Goal: Task Accomplishment & Management: Manage account settings

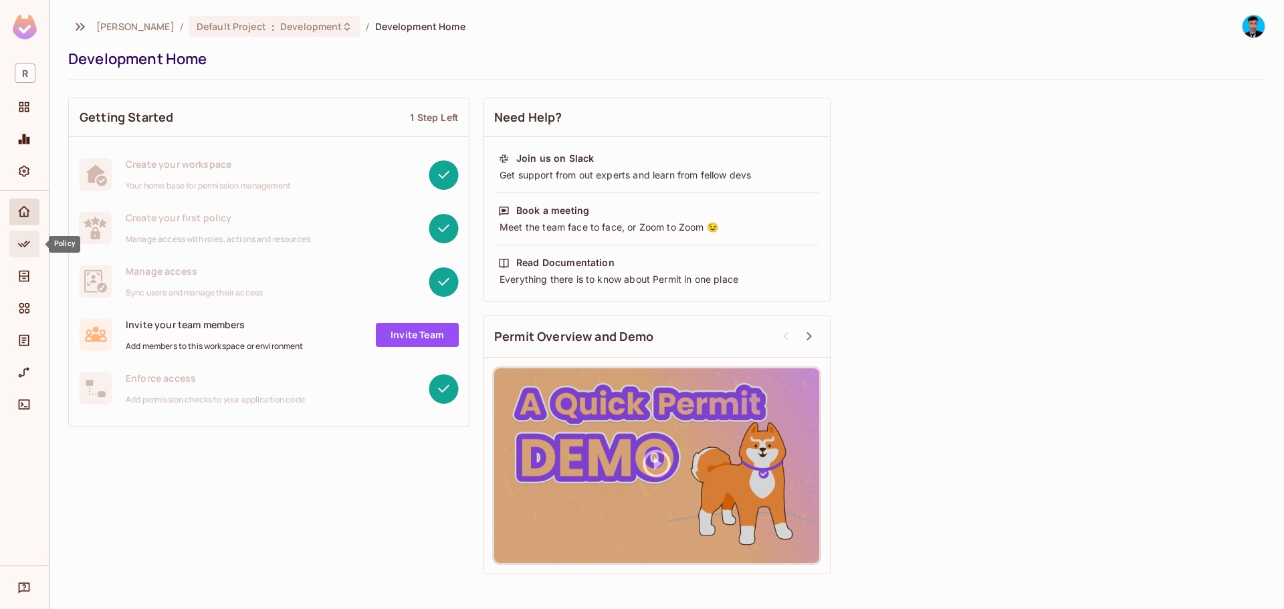
click at [23, 245] on icon "Policy" at bounding box center [23, 243] width 13 height 13
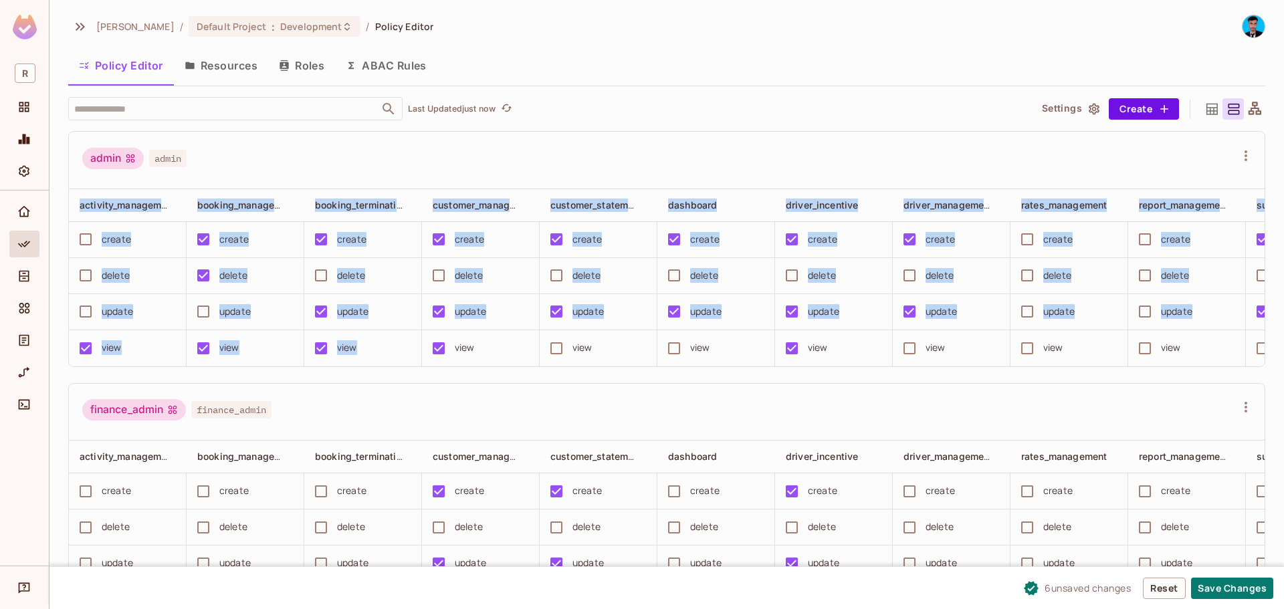
drag, startPoint x: 461, startPoint y: 364, endPoint x: 518, endPoint y: 372, distance: 57.4
click at [518, 366] on div "activity_management booking_management booking_termination customer_management …" at bounding box center [667, 277] width 1196 height 177
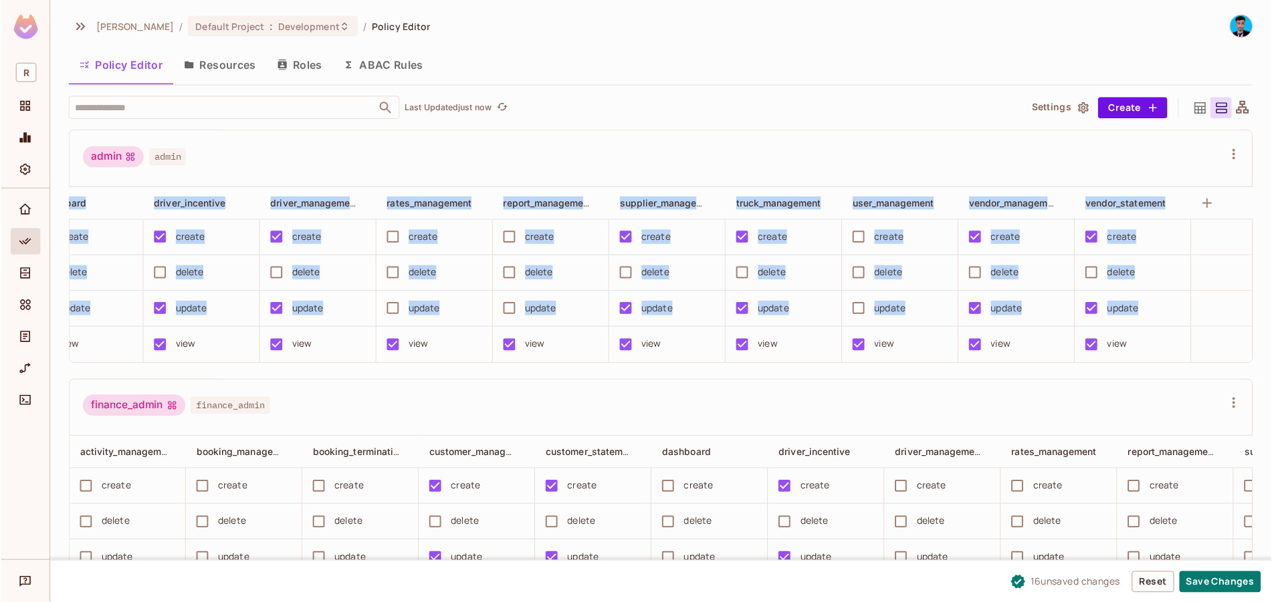
scroll to position [0, 718]
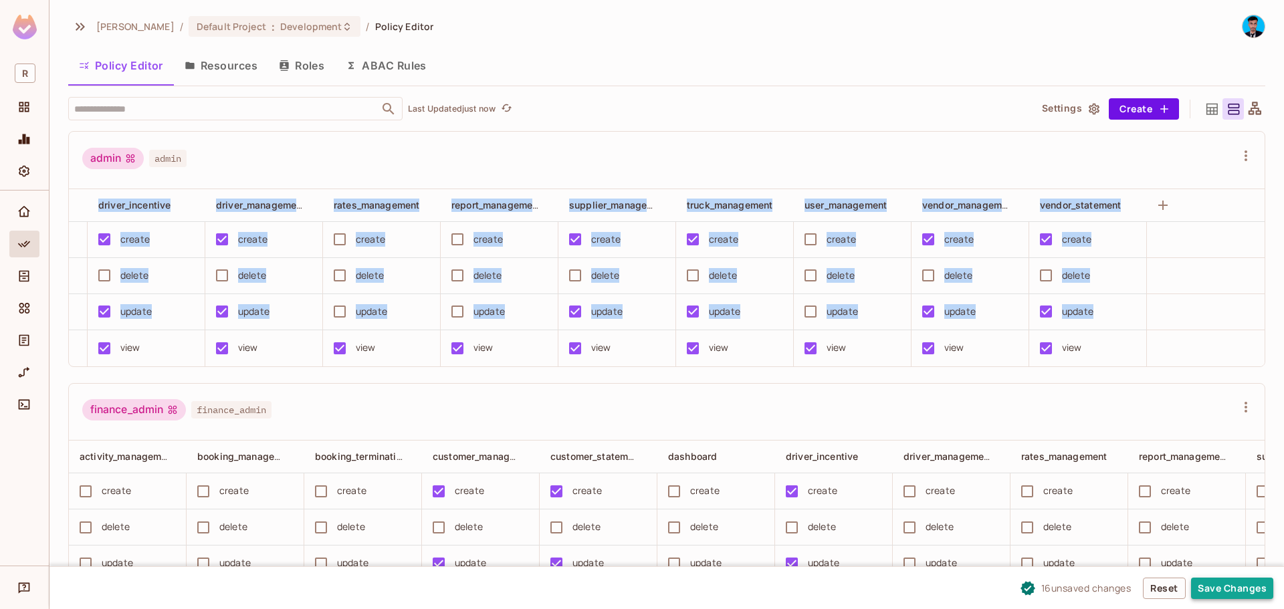
click at [1231, 586] on button "Save Changes" at bounding box center [1232, 588] width 82 height 21
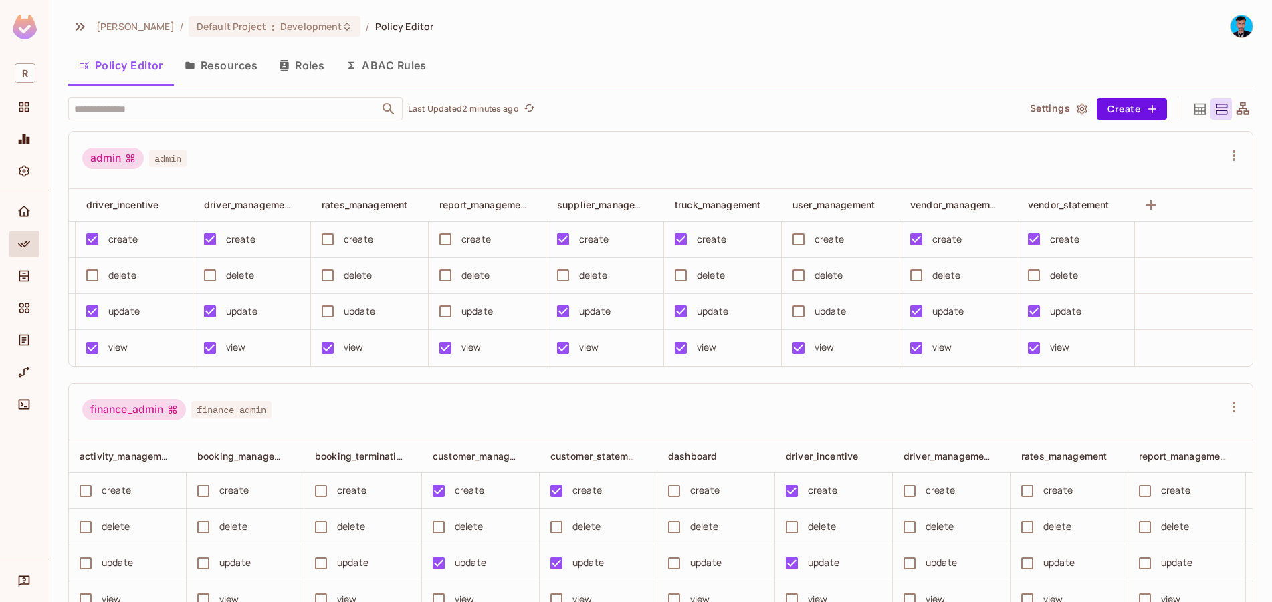
click at [932, 152] on div "admin admin" at bounding box center [652, 160] width 1141 height 25
click at [236, 67] on button "Resources" at bounding box center [221, 65] width 94 height 33
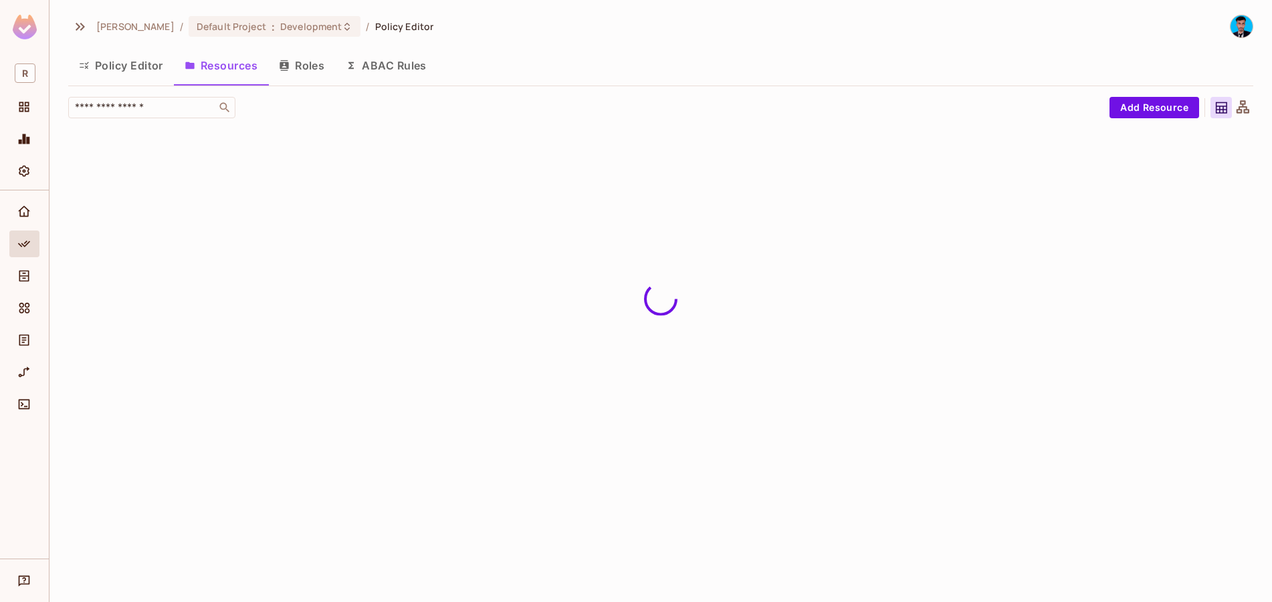
click at [1246, 29] on img at bounding box center [1241, 26] width 22 height 22
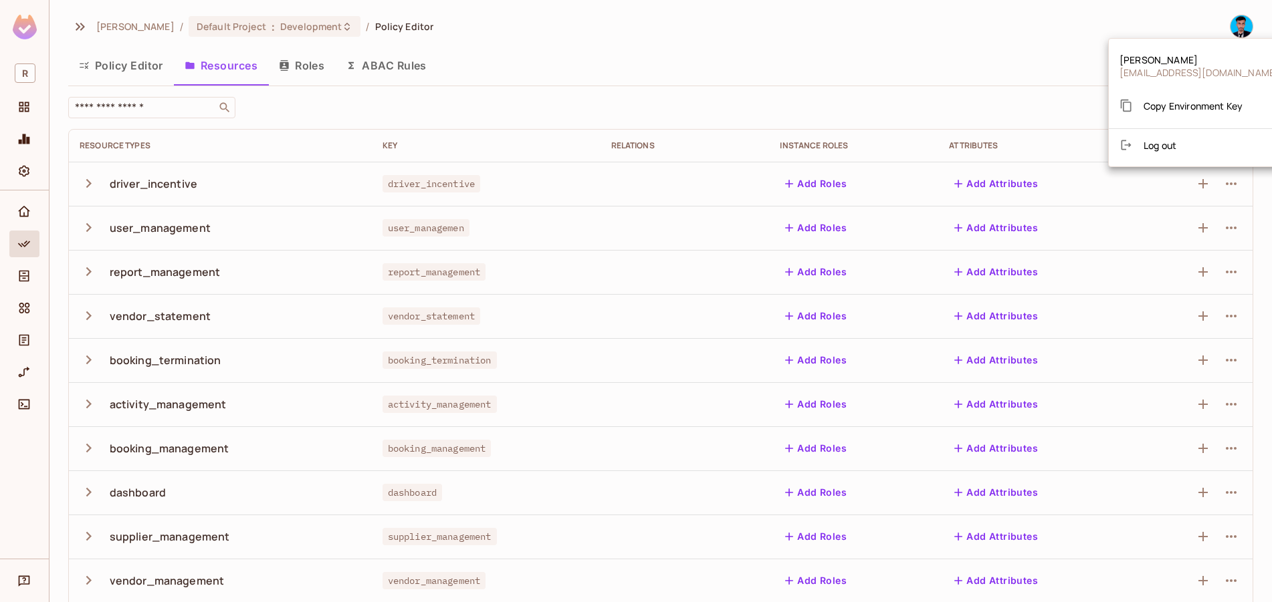
click at [369, 100] on div at bounding box center [636, 301] width 1272 height 602
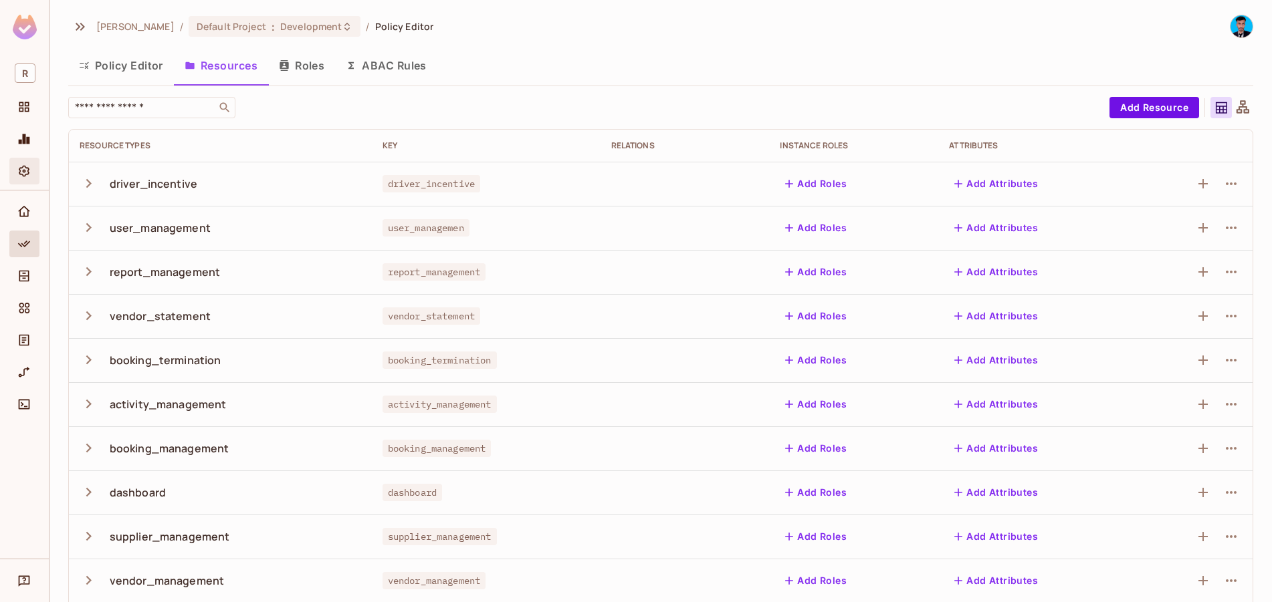
click at [29, 170] on icon "Settings" at bounding box center [24, 171] width 11 height 11
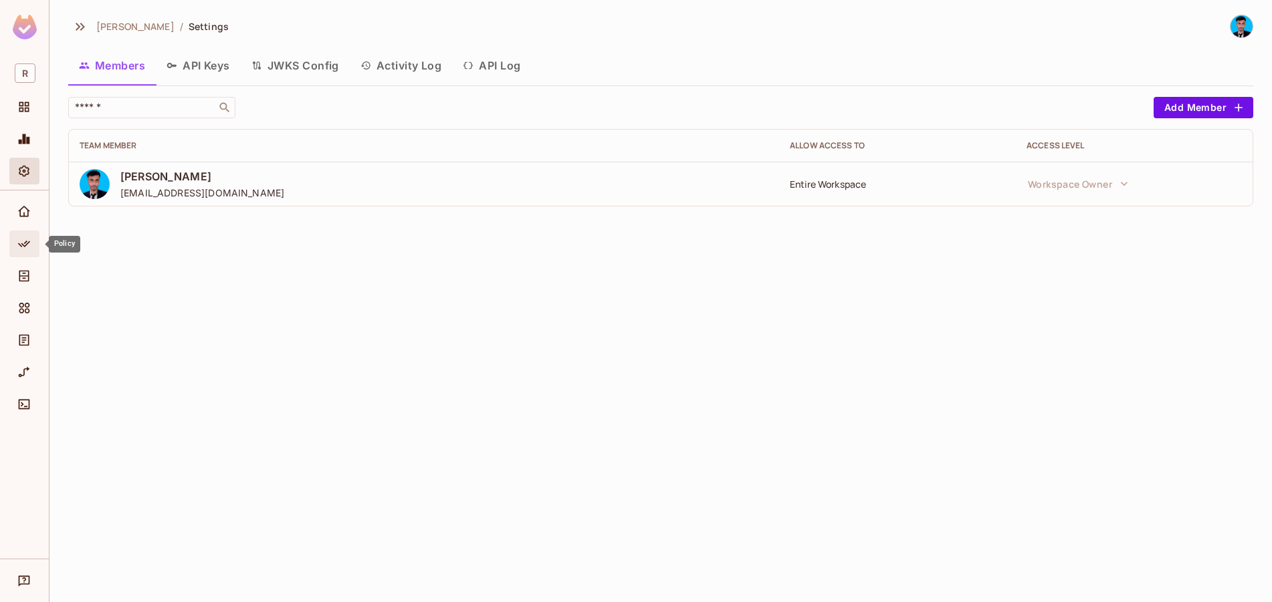
click at [27, 246] on icon "Policy" at bounding box center [23, 243] width 13 height 13
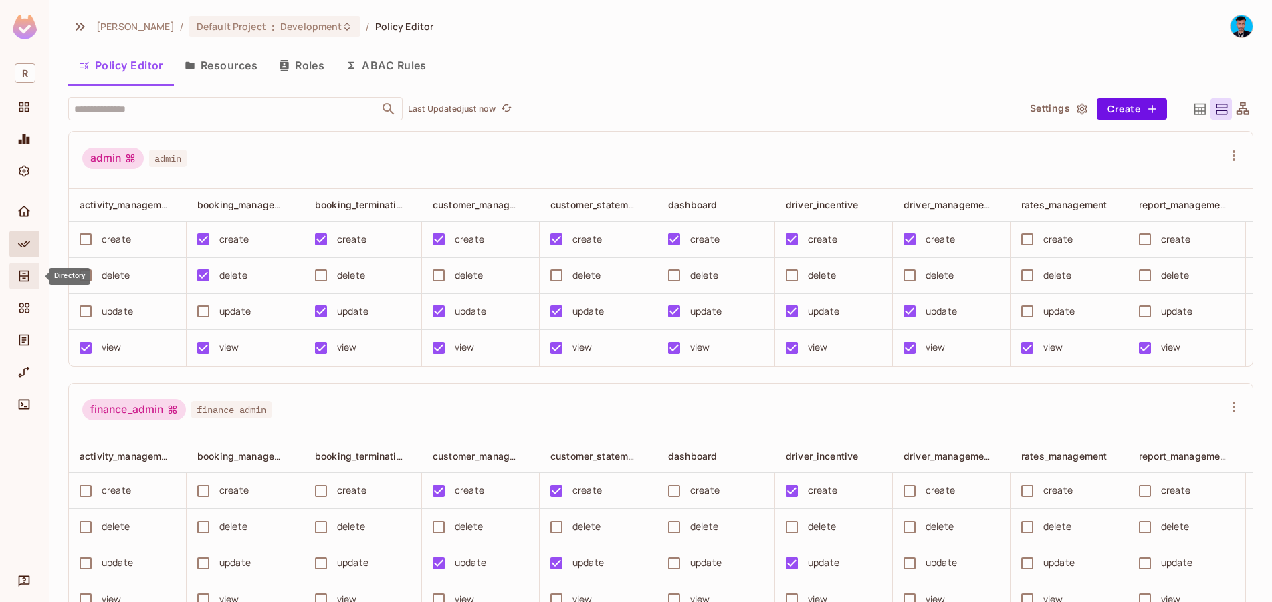
click at [28, 282] on icon "Directory" at bounding box center [23, 275] width 13 height 13
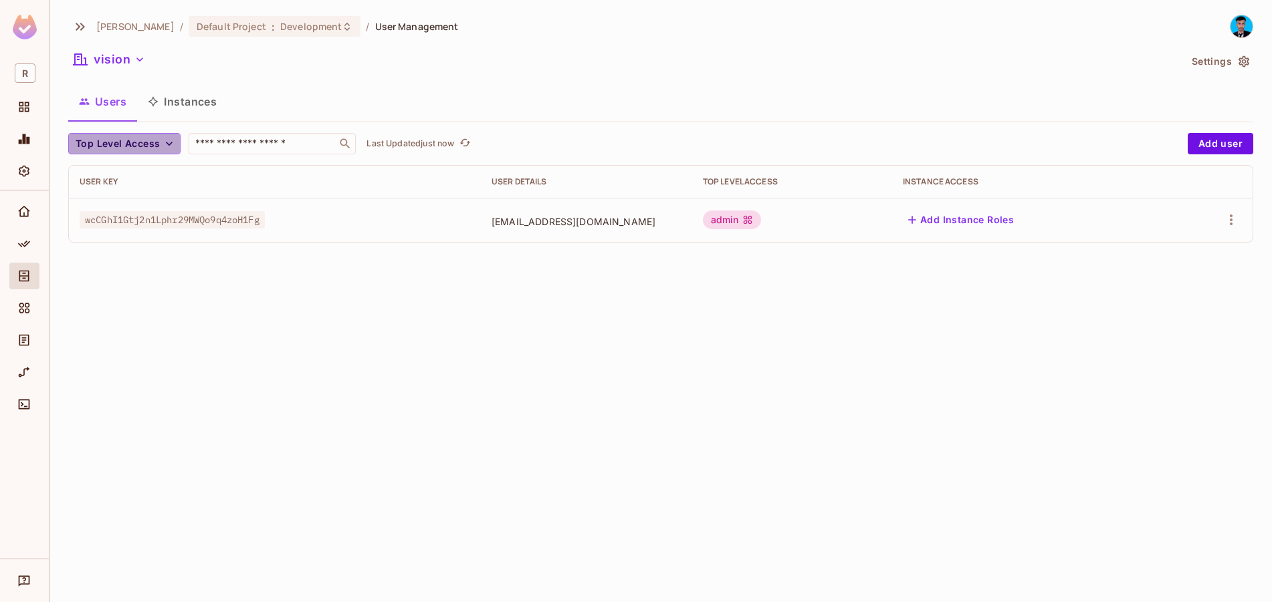
click at [145, 142] on span "Top Level Access" at bounding box center [118, 144] width 84 height 17
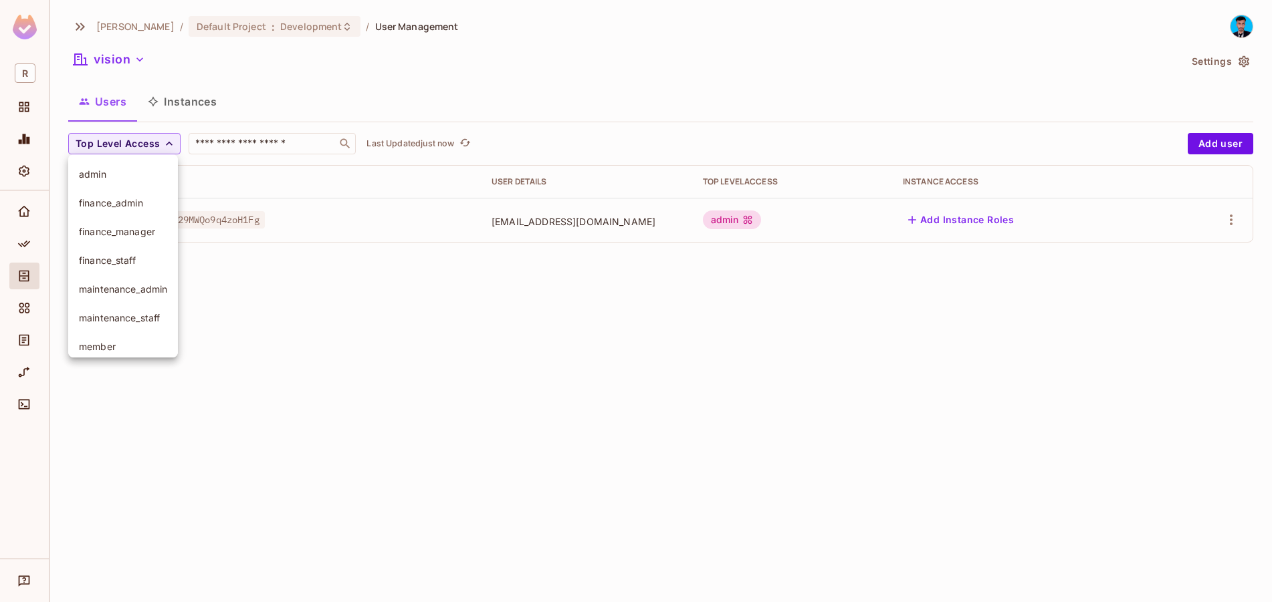
click at [126, 57] on div at bounding box center [636, 301] width 1272 height 602
click at [134, 60] on icon "button" at bounding box center [139, 59] width 13 height 13
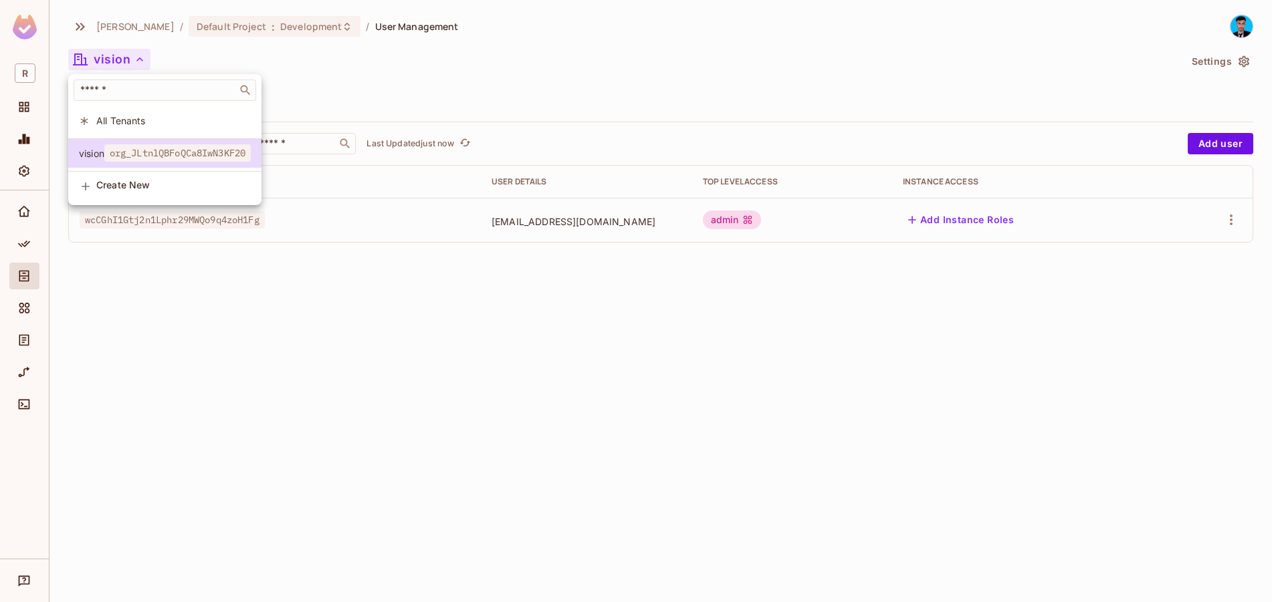
click at [106, 118] on span "All Tenants" at bounding box center [173, 120] width 154 height 13
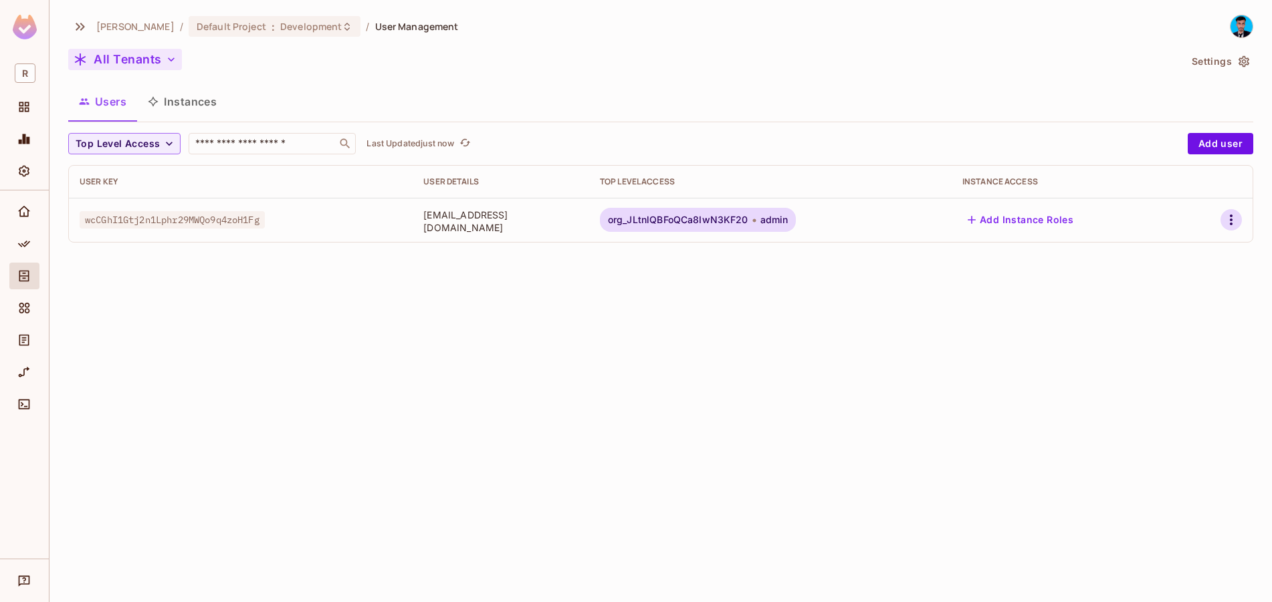
click at [1225, 221] on icon "button" at bounding box center [1231, 220] width 16 height 16
click at [1152, 346] on span "Delete User" at bounding box center [1171, 338] width 61 height 21
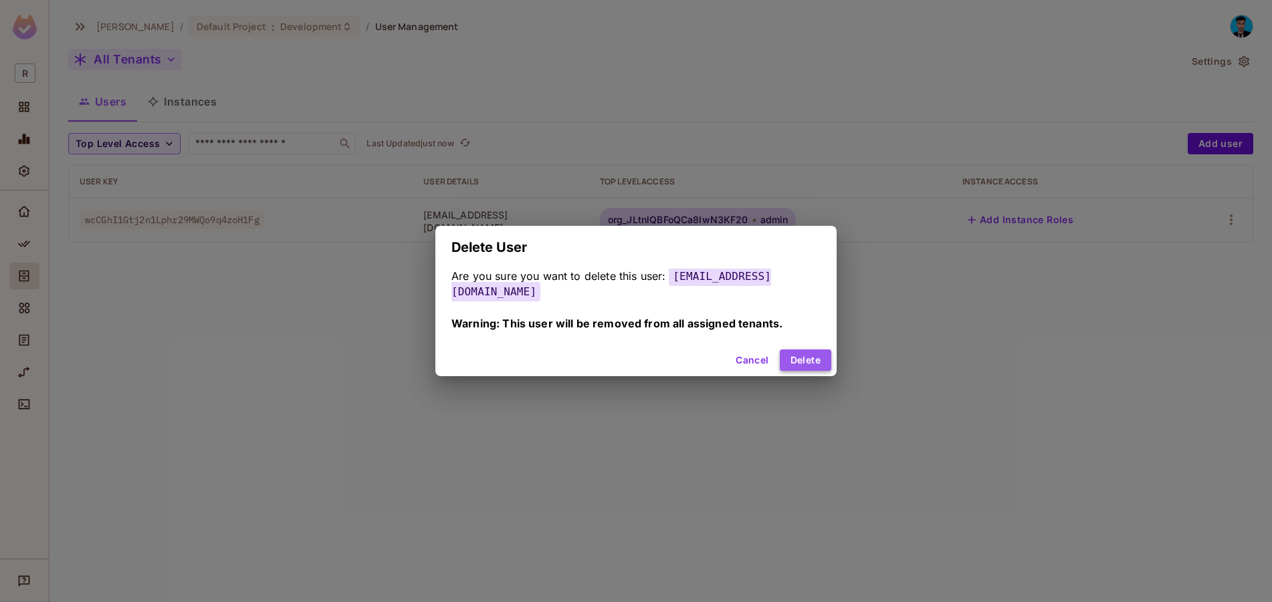
click at [807, 362] on button "Delete" at bounding box center [805, 360] width 51 height 21
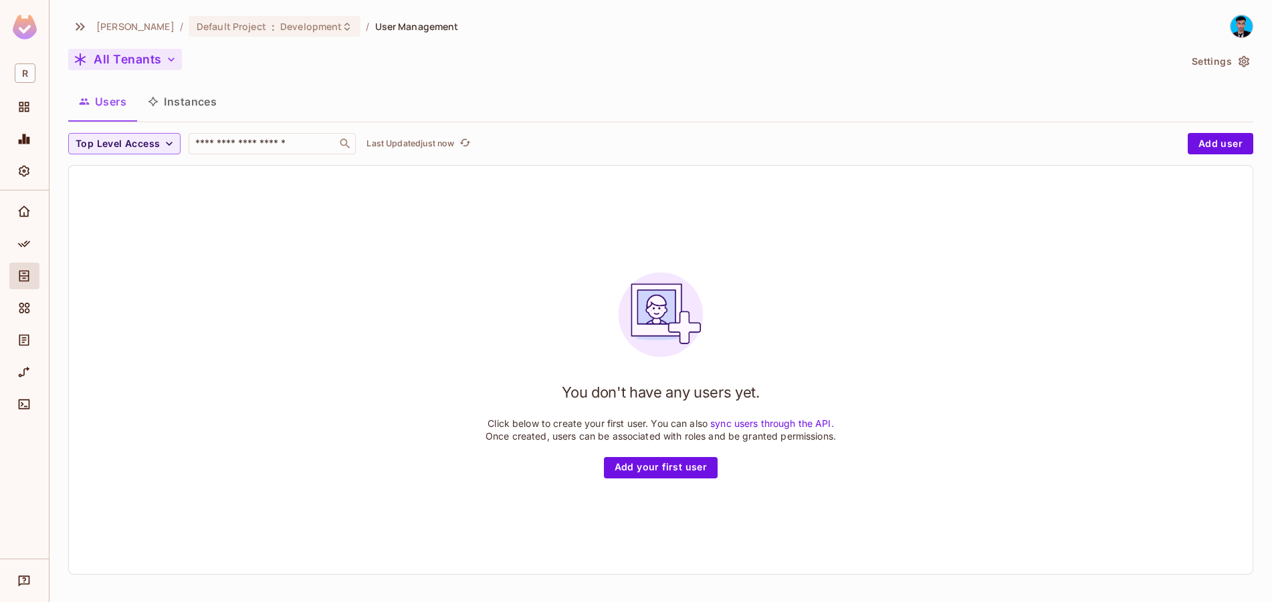
click at [1211, 64] on button "Settings" at bounding box center [1219, 61] width 67 height 21
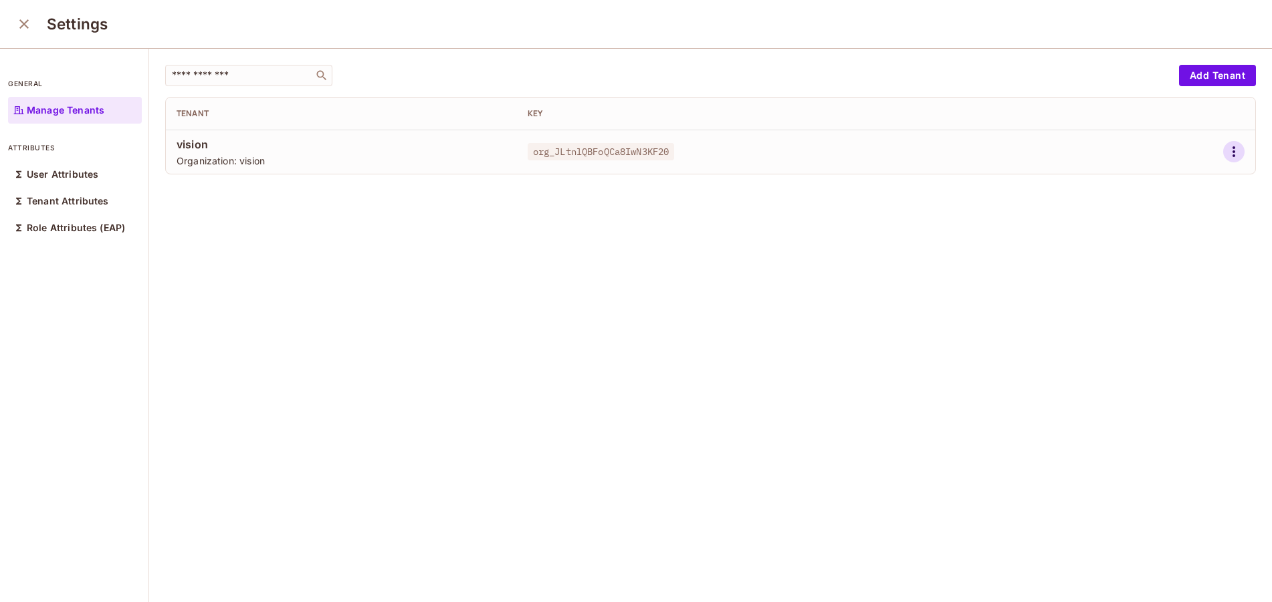
click at [1226, 152] on icon "button" at bounding box center [1234, 152] width 16 height 16
click at [1121, 245] on icon at bounding box center [1115, 241] width 16 height 16
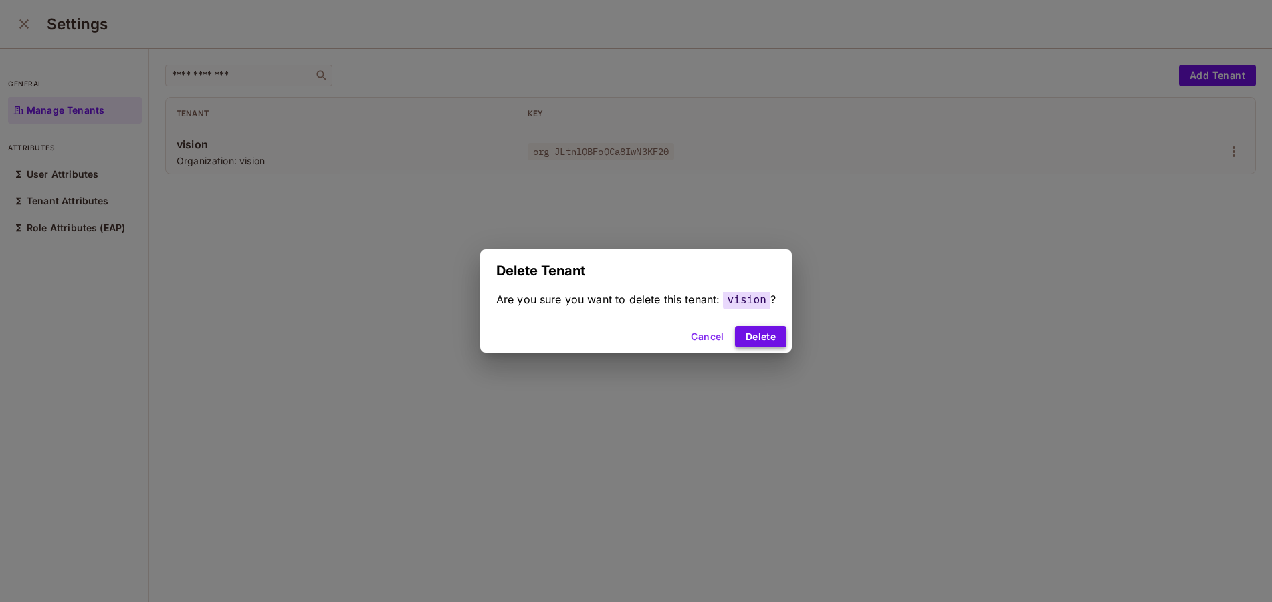
click at [756, 340] on button "Delete" at bounding box center [760, 336] width 51 height 21
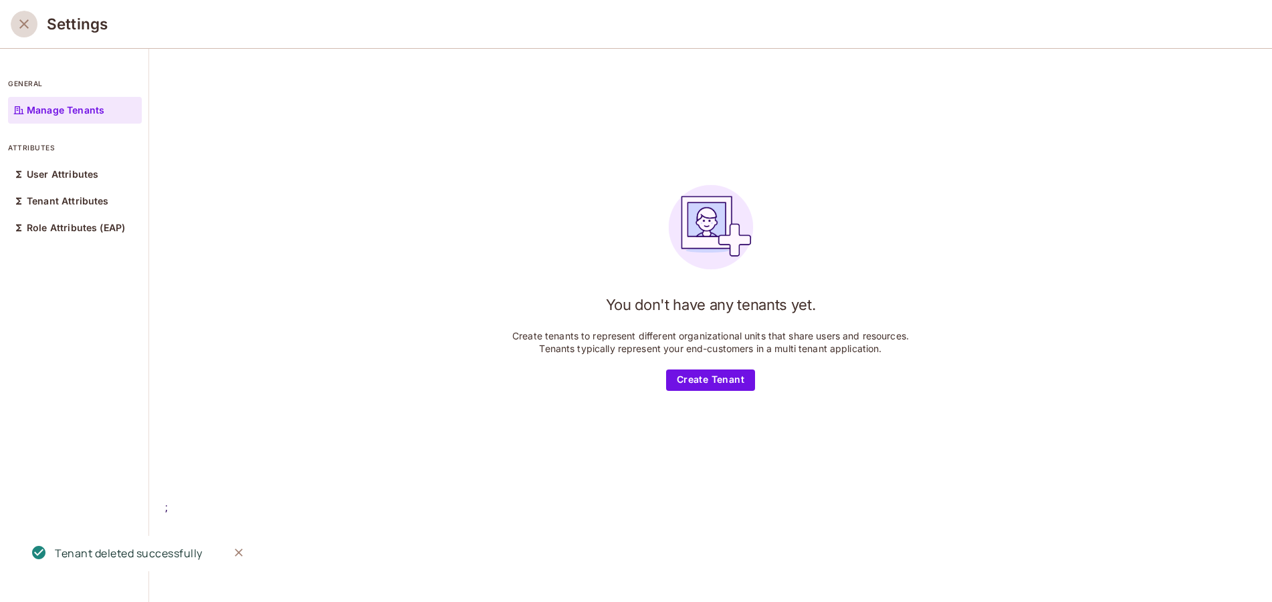
click at [27, 24] on icon "close" at bounding box center [24, 24] width 16 height 16
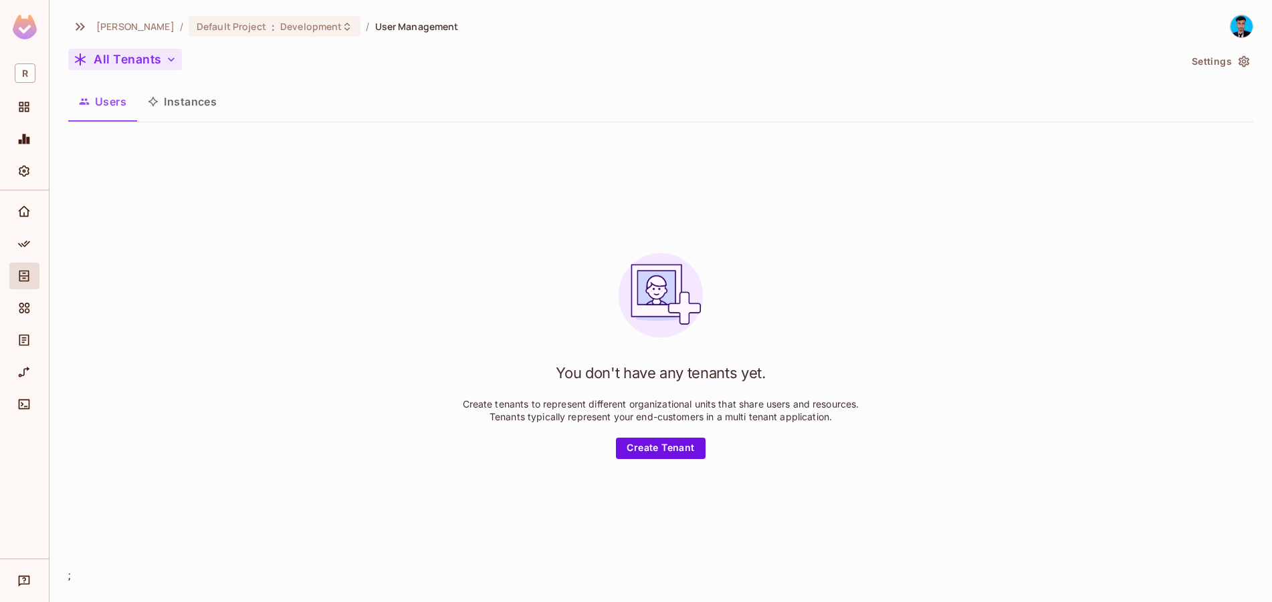
click at [152, 60] on button "All Tenants" at bounding box center [125, 59] width 114 height 21
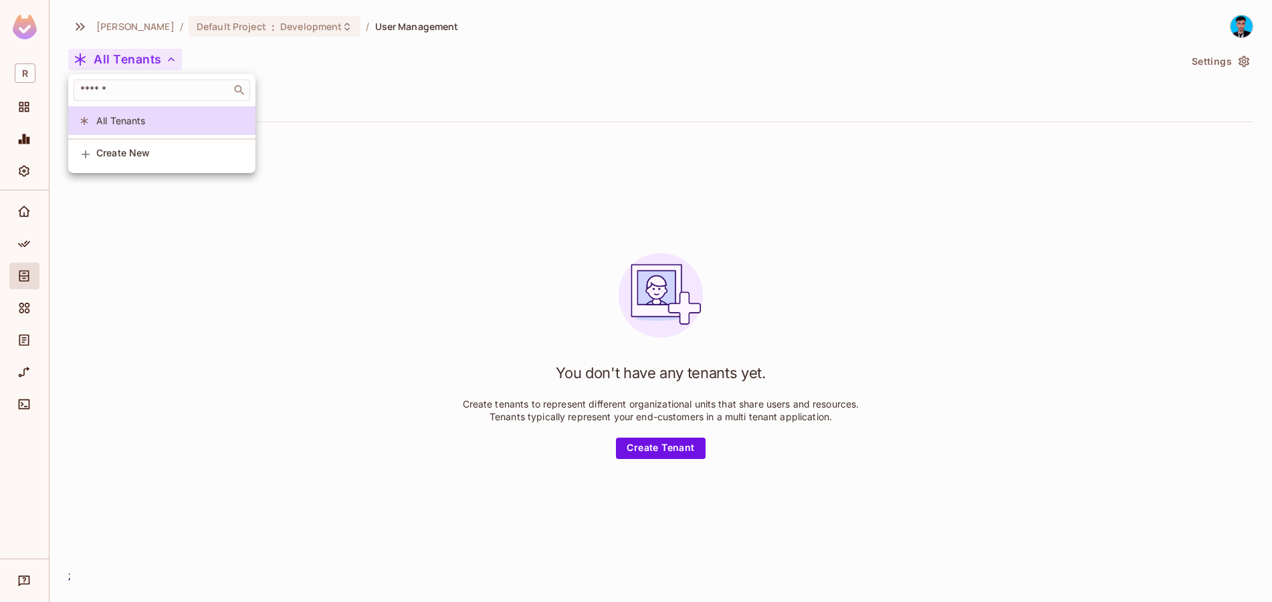
click at [467, 281] on div at bounding box center [636, 301] width 1272 height 602
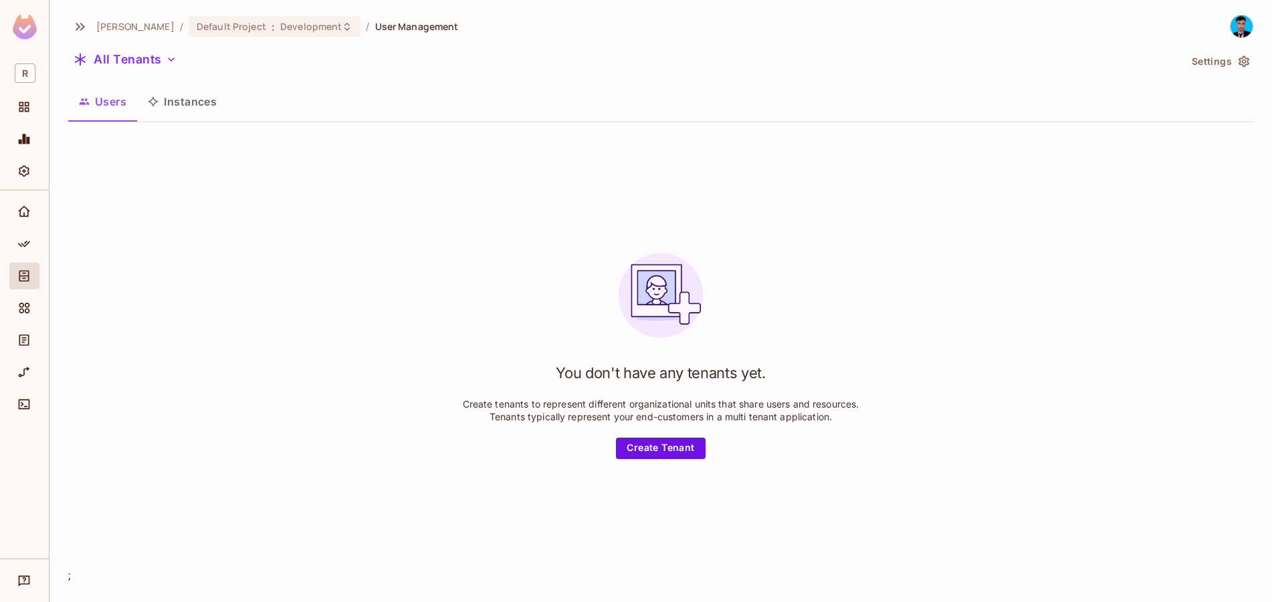
click at [131, 108] on button "Users" at bounding box center [102, 101] width 69 height 33
click at [164, 64] on icon "button" at bounding box center [170, 59] width 13 height 13
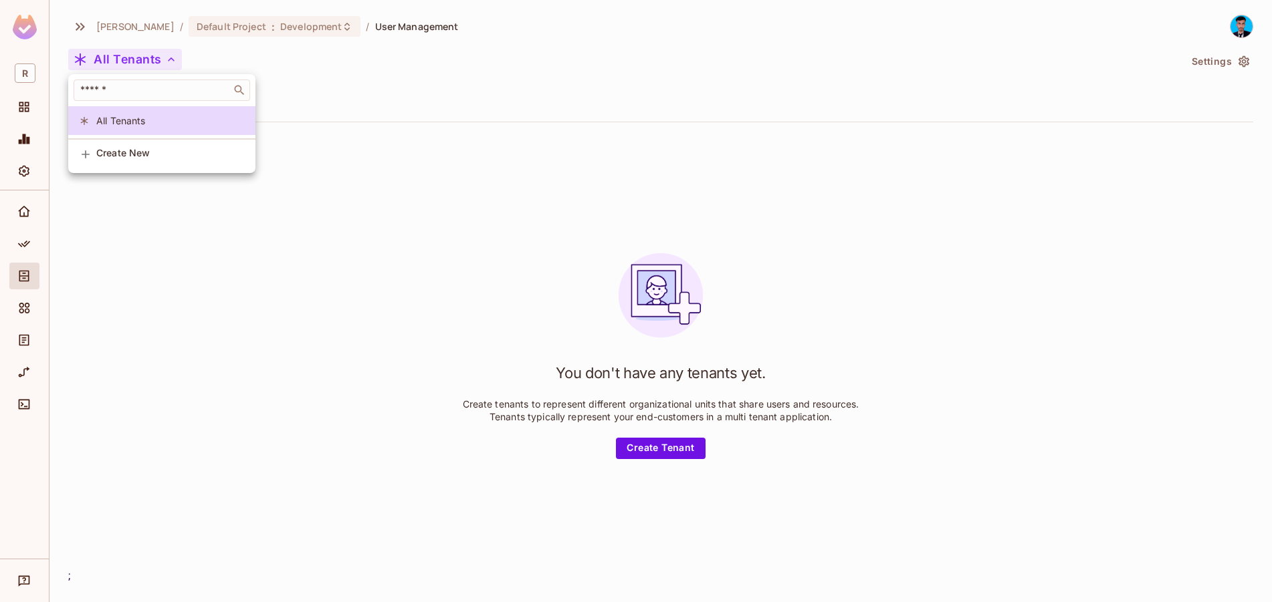
drag, startPoint x: 550, startPoint y: 241, endPoint x: 538, endPoint y: 236, distance: 12.6
click at [549, 241] on div at bounding box center [636, 301] width 1272 height 602
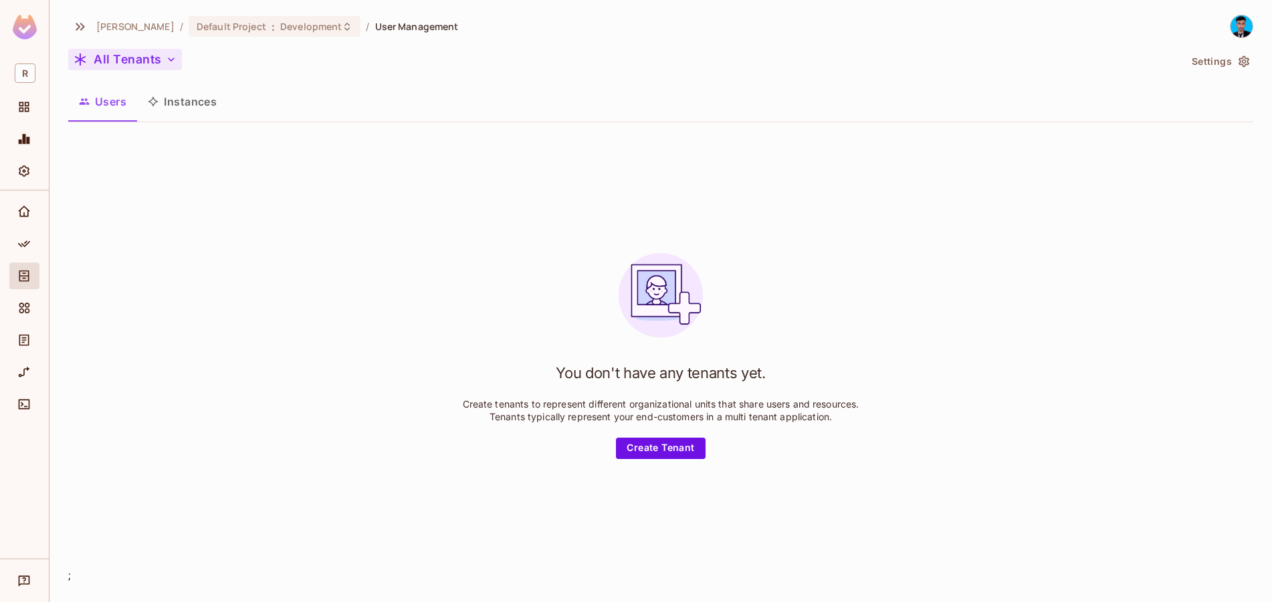
click at [203, 102] on button "Instances" at bounding box center [182, 101] width 90 height 33
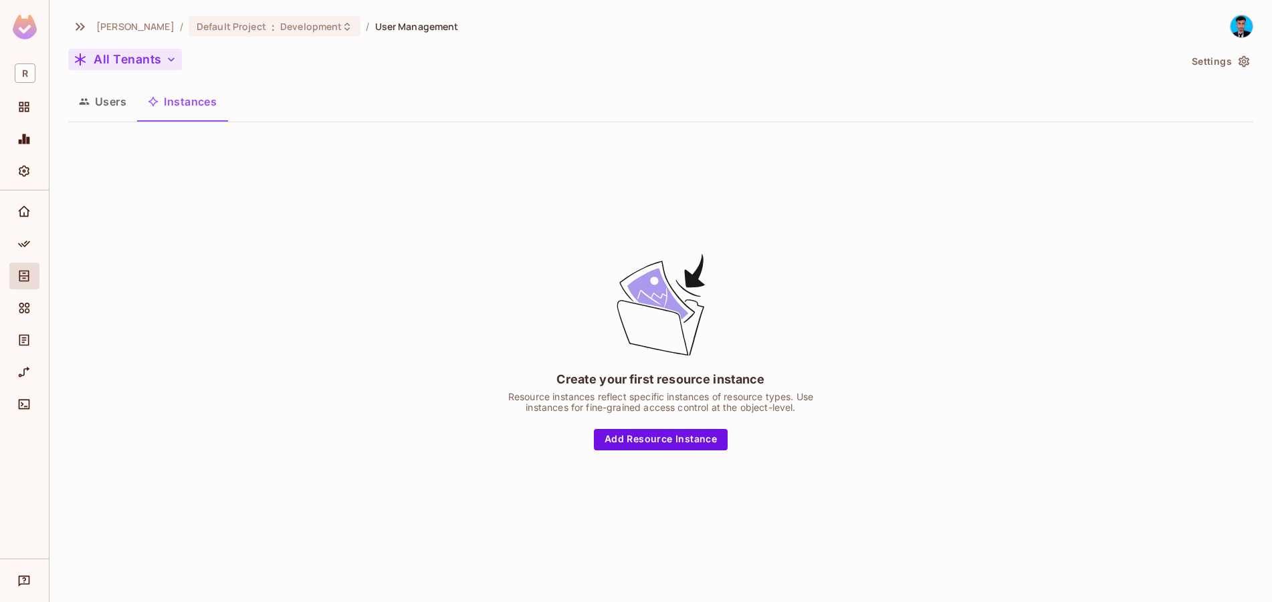
click at [102, 101] on button "Users" at bounding box center [102, 101] width 69 height 33
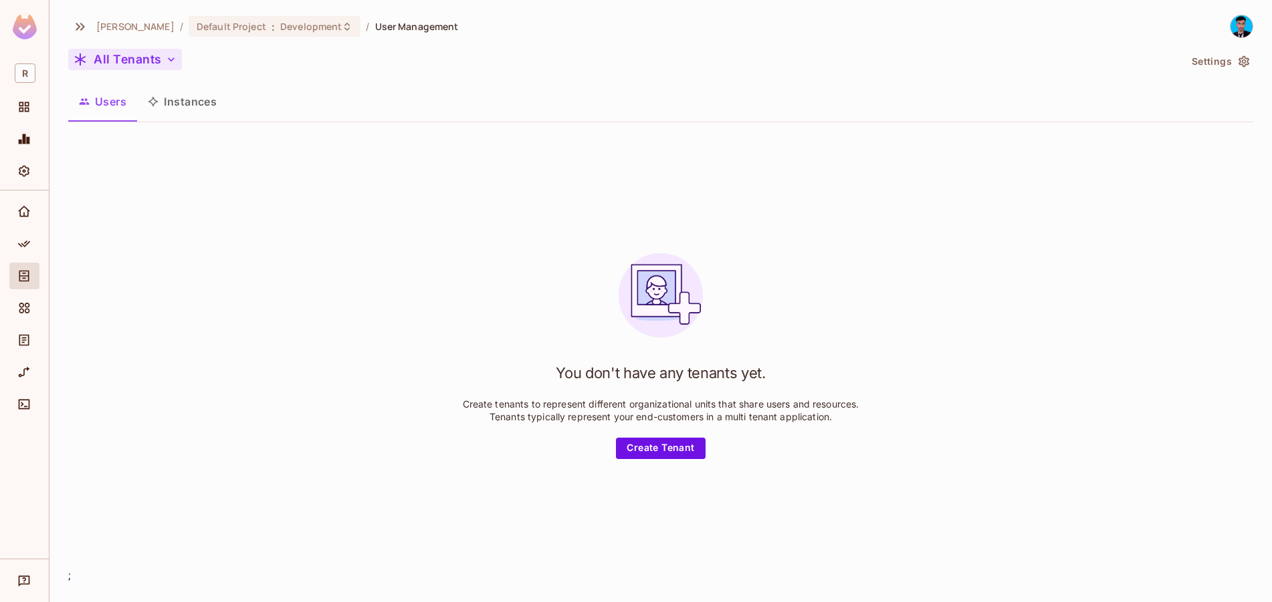
click at [130, 57] on button "All Tenants" at bounding box center [125, 59] width 114 height 21
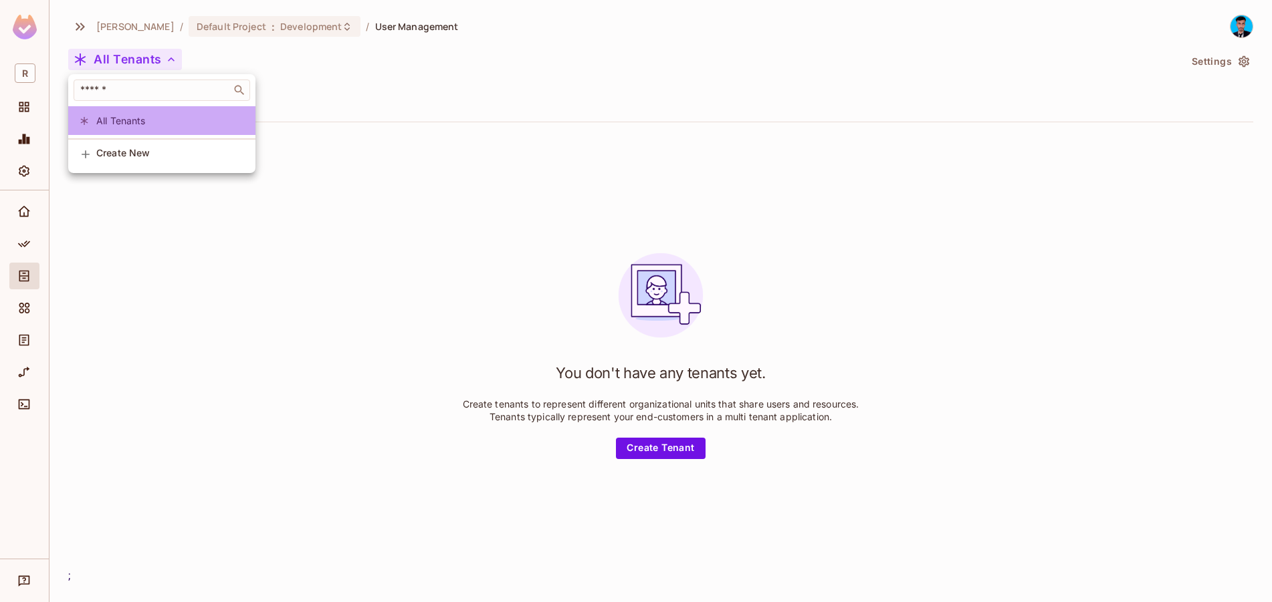
click at [124, 122] on span "All Tenants" at bounding box center [170, 120] width 148 height 13
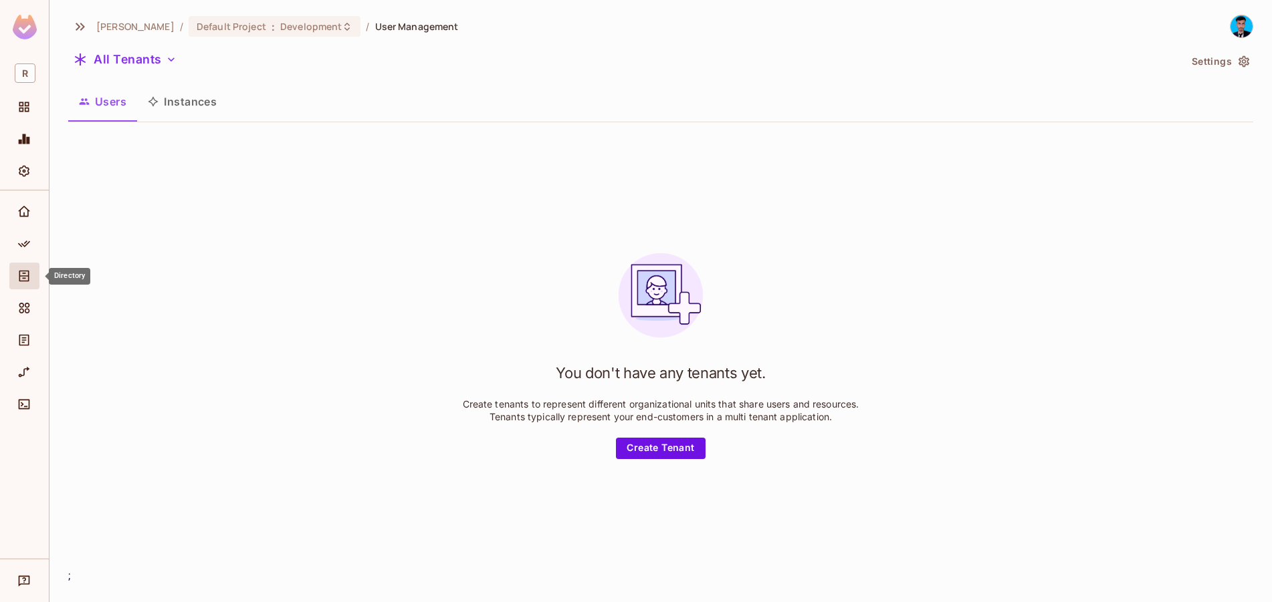
click at [33, 283] on div "Directory" at bounding box center [26, 276] width 23 height 16
click at [33, 282] on div "Directory" at bounding box center [26, 276] width 23 height 16
click at [639, 443] on button "Create Tenant" at bounding box center [660, 448] width 89 height 21
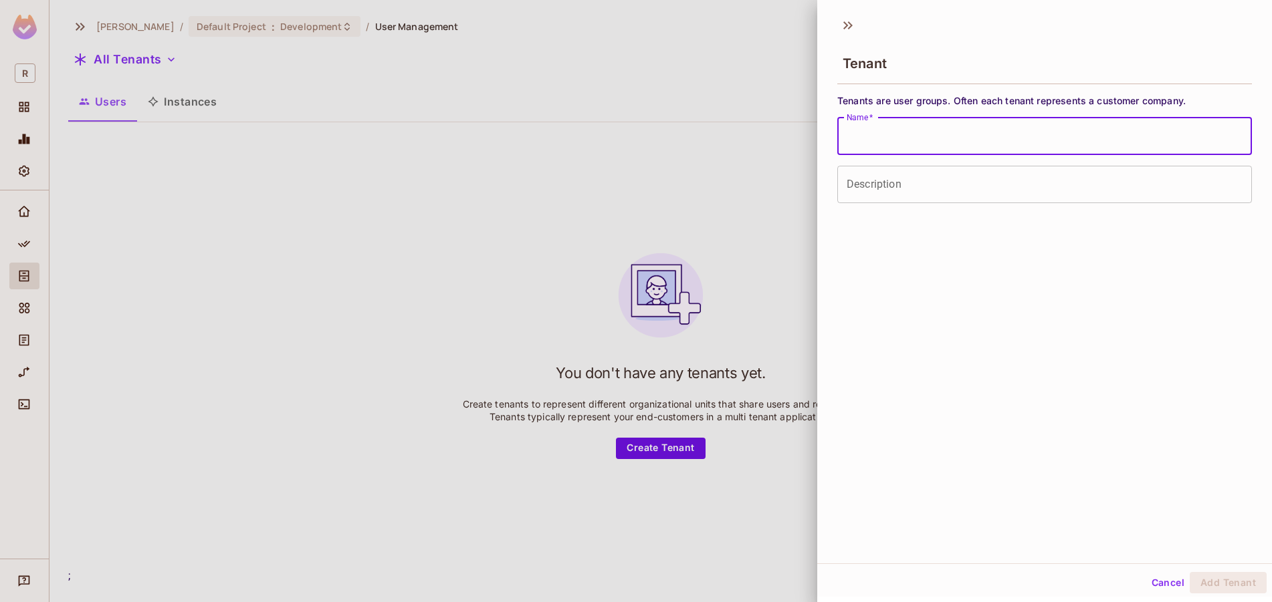
click at [891, 132] on input "Name   *" at bounding box center [1044, 136] width 415 height 37
type input "*******"
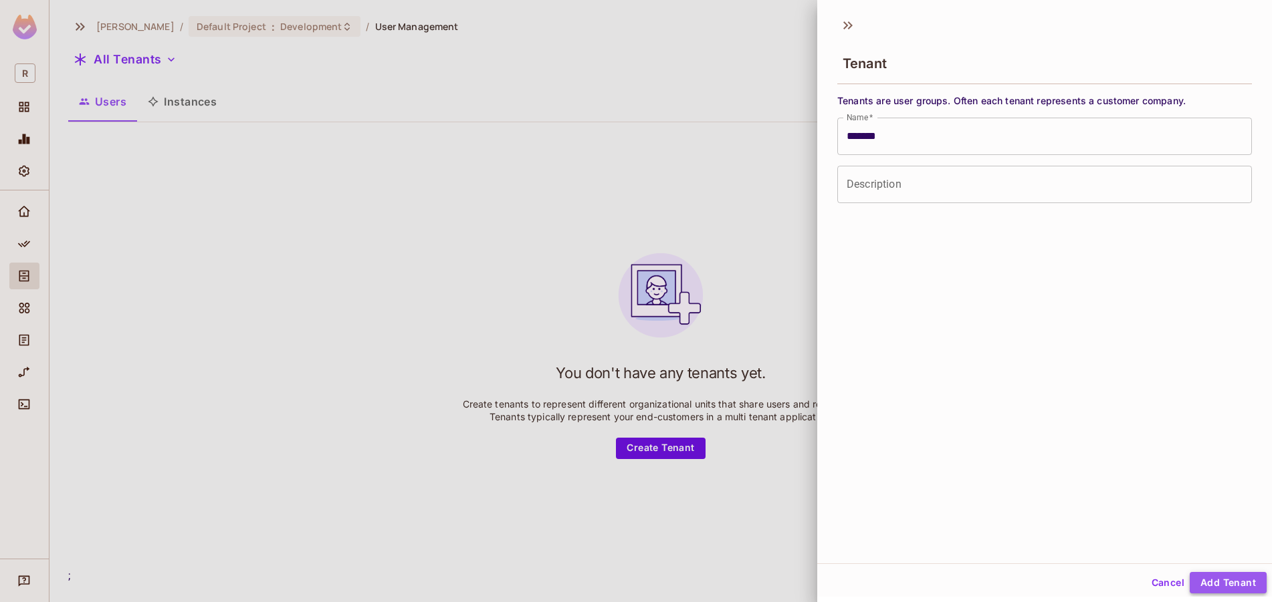
click at [1204, 578] on button "Add Tenant" at bounding box center [1228, 582] width 77 height 21
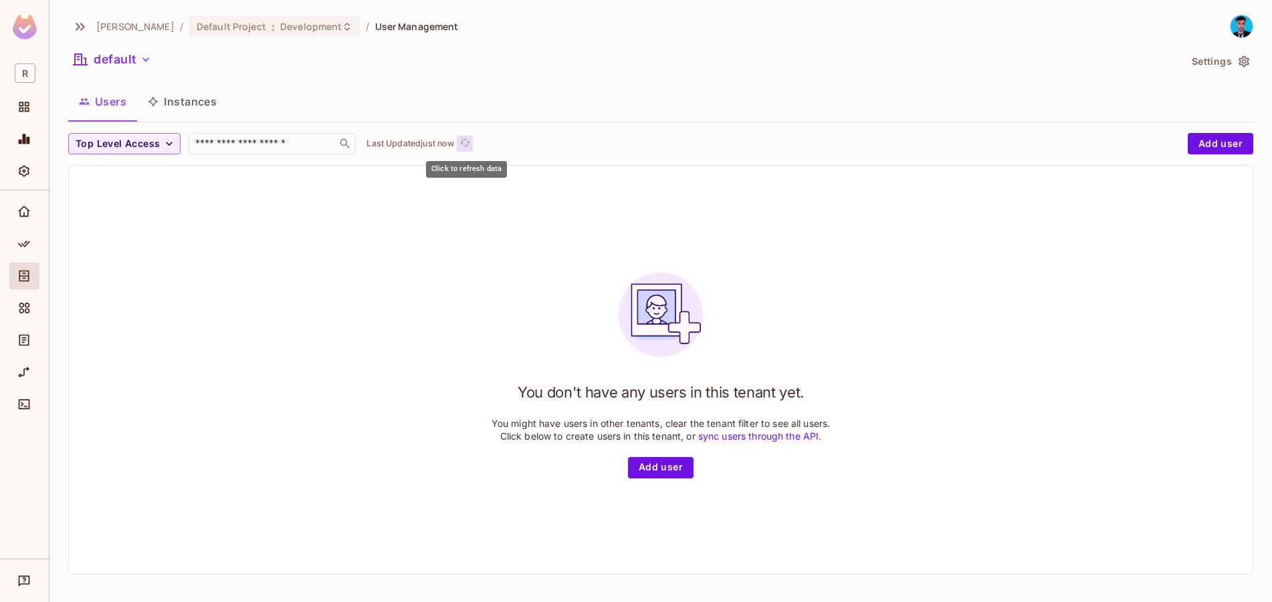
click at [461, 142] on icon "refresh" at bounding box center [464, 142] width 11 height 11
click at [195, 110] on button "Instances" at bounding box center [182, 101] width 90 height 33
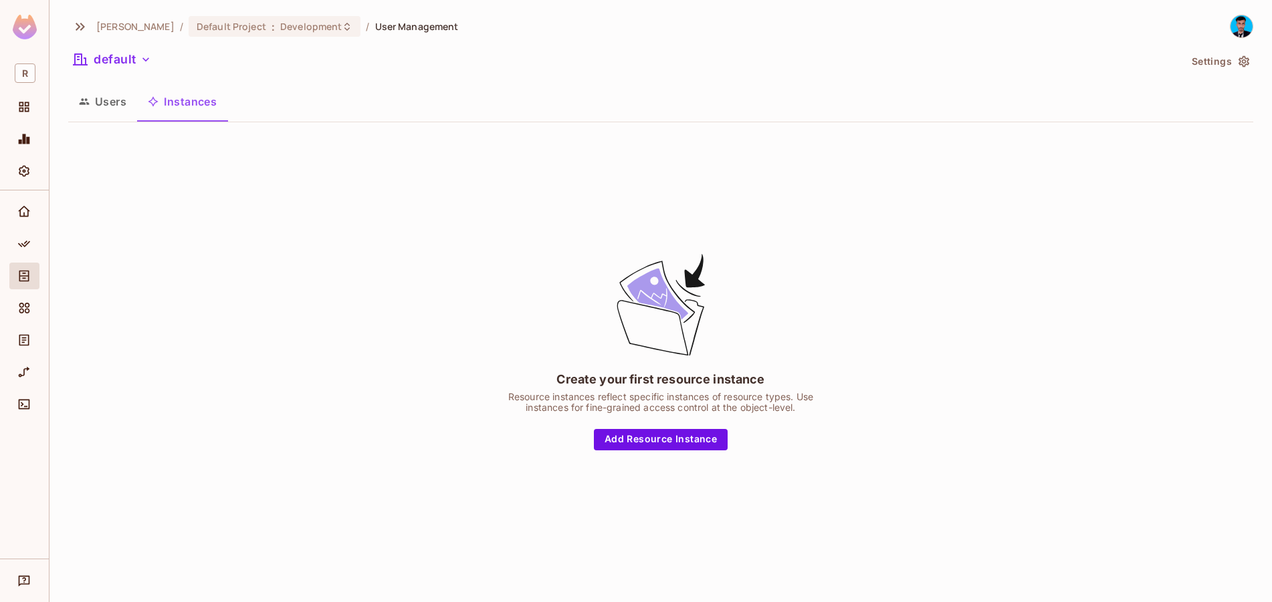
click at [104, 96] on button "Users" at bounding box center [102, 101] width 69 height 33
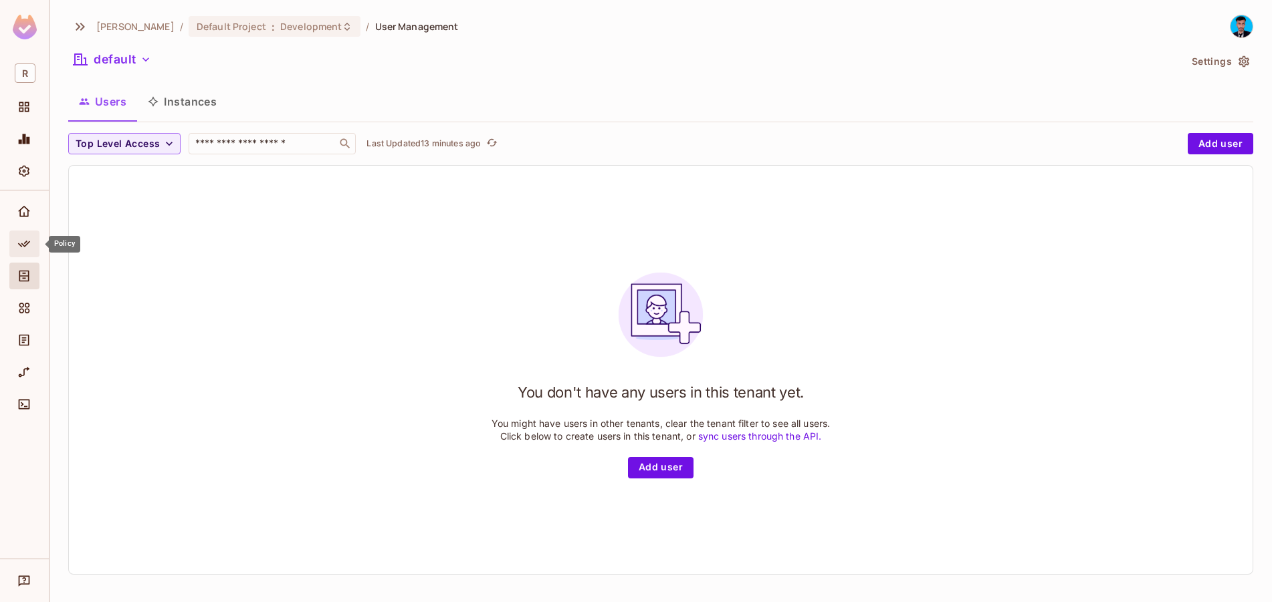
click at [24, 243] on icon "Policy" at bounding box center [23, 243] width 13 height 13
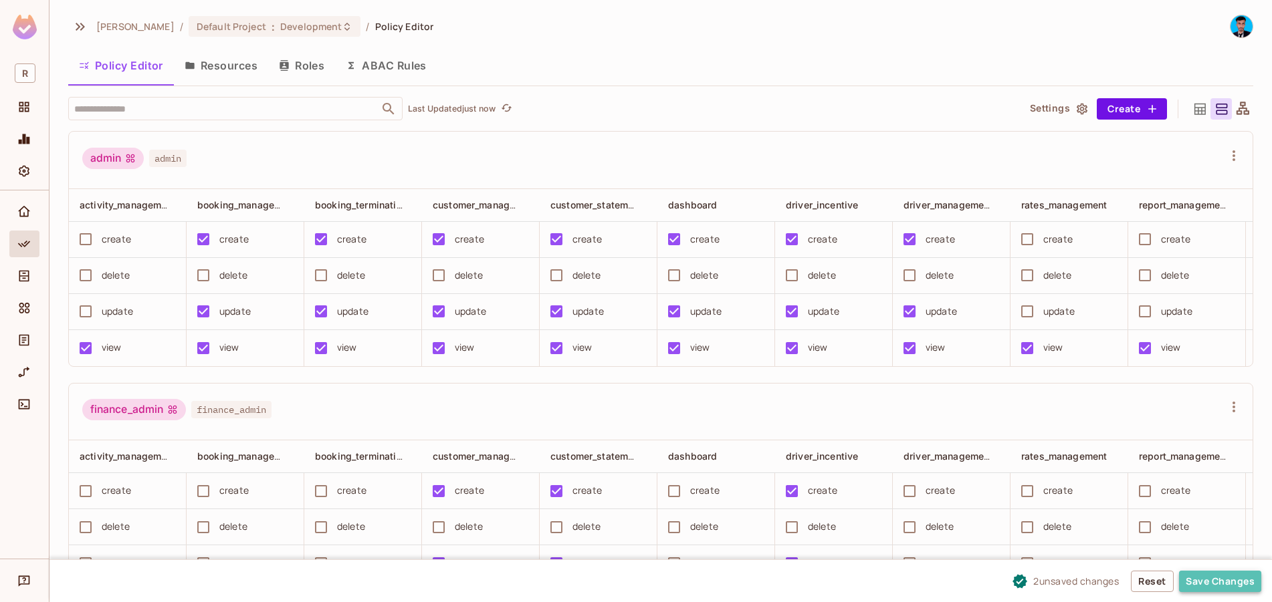
click at [1248, 590] on button "Save Changes" at bounding box center [1220, 581] width 82 height 21
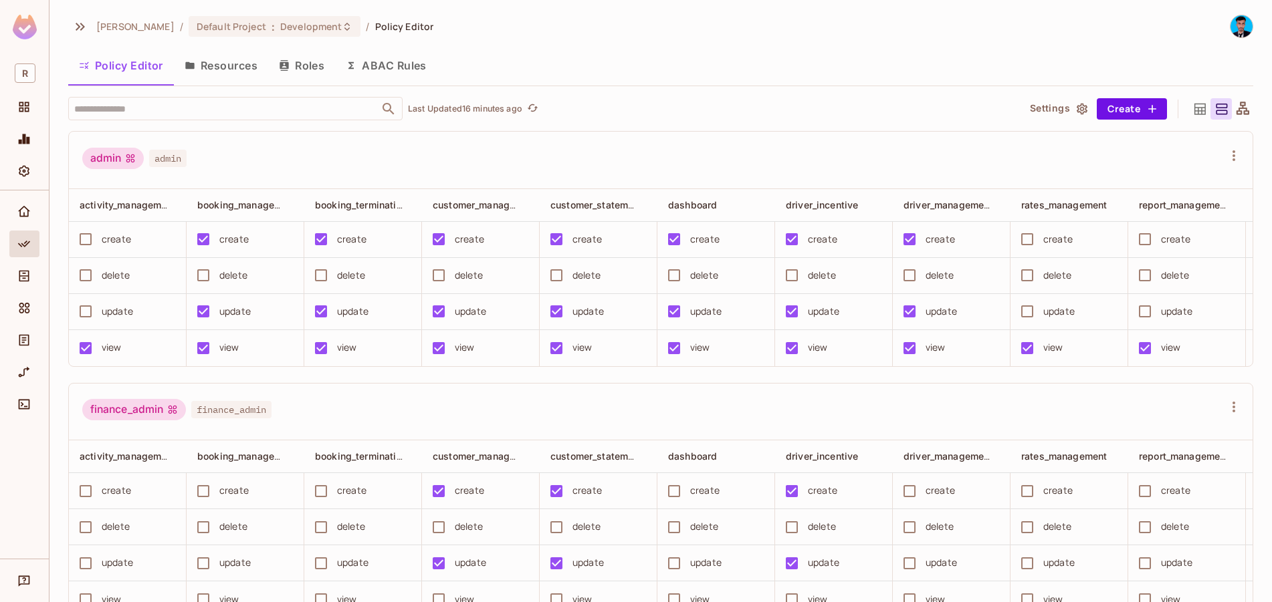
click at [24, 29] on img at bounding box center [25, 27] width 24 height 25
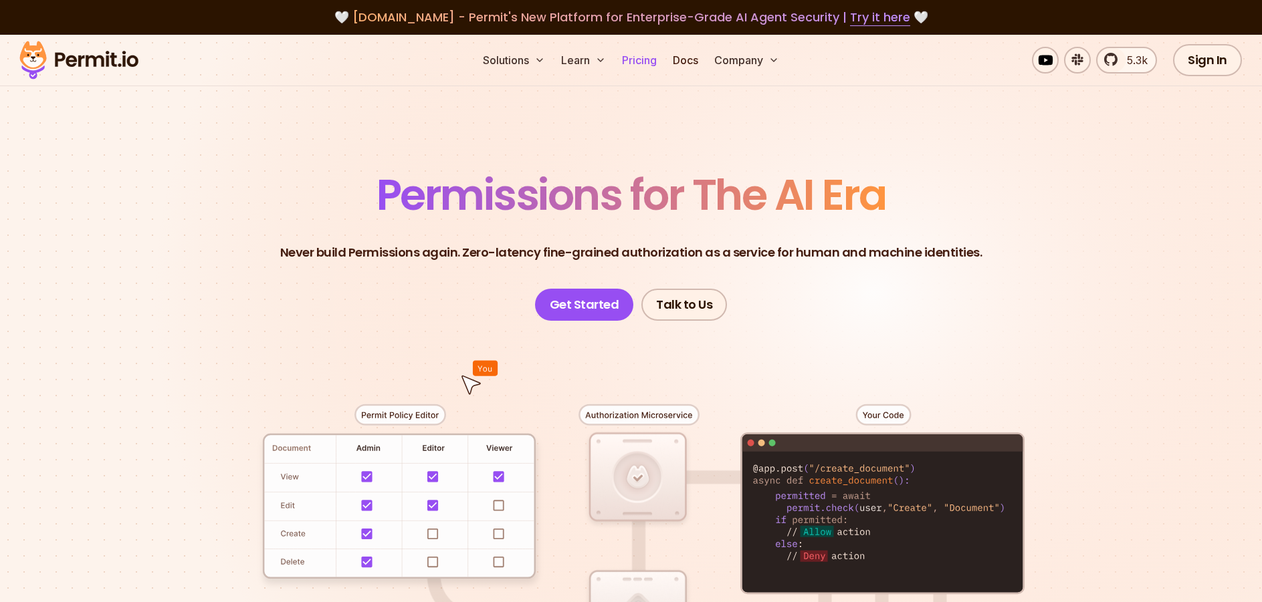
click at [639, 62] on link "Pricing" at bounding box center [639, 60] width 45 height 27
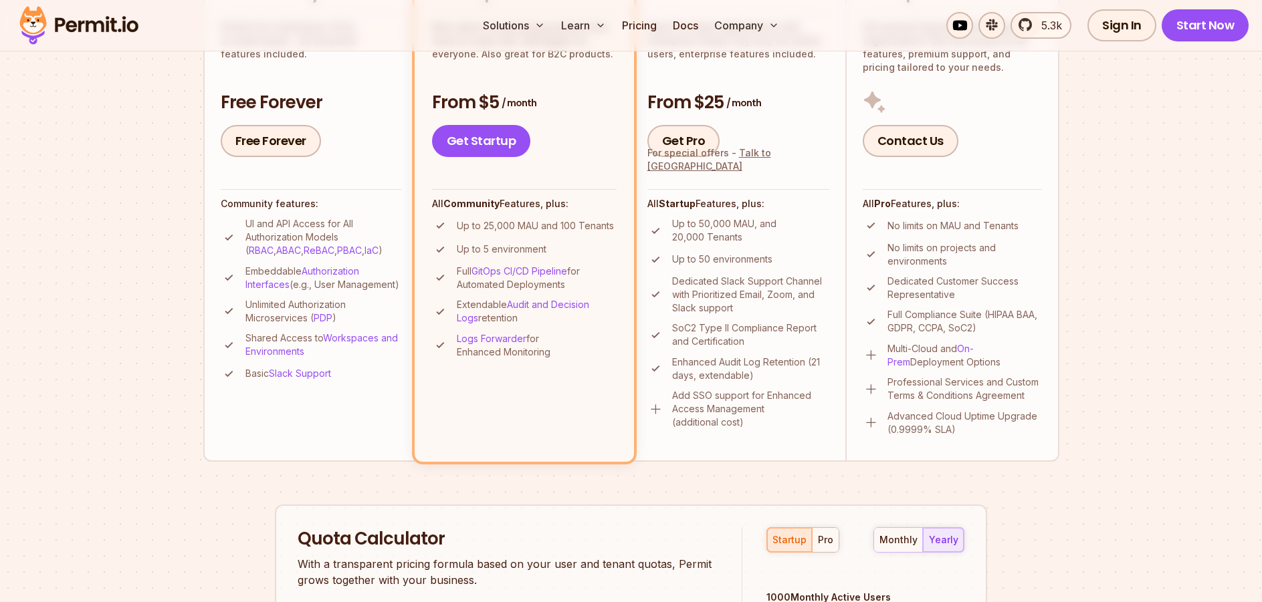
scroll to position [267, 0]
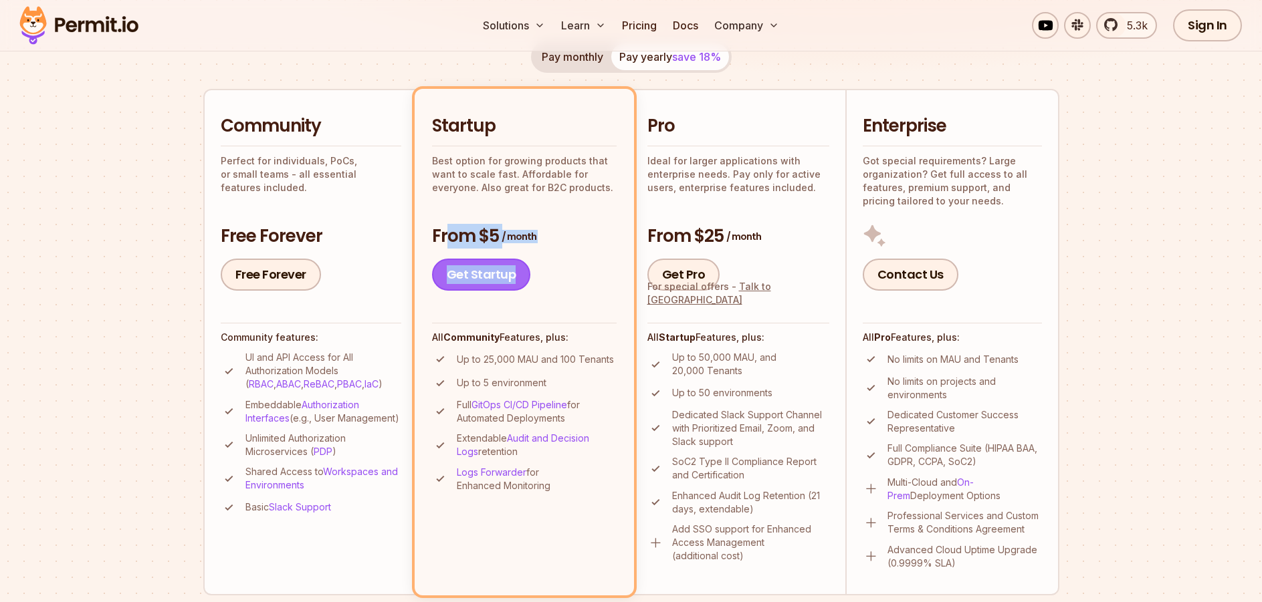
drag, startPoint x: 449, startPoint y: 232, endPoint x: 514, endPoint y: 282, distance: 82.5
click at [514, 282] on div "From $5 / month Get Startup" at bounding box center [524, 258] width 185 height 67
click at [547, 318] on li "Startup Best option for growing products that want to scale fast. Affordable fo…" at bounding box center [524, 342] width 219 height 506
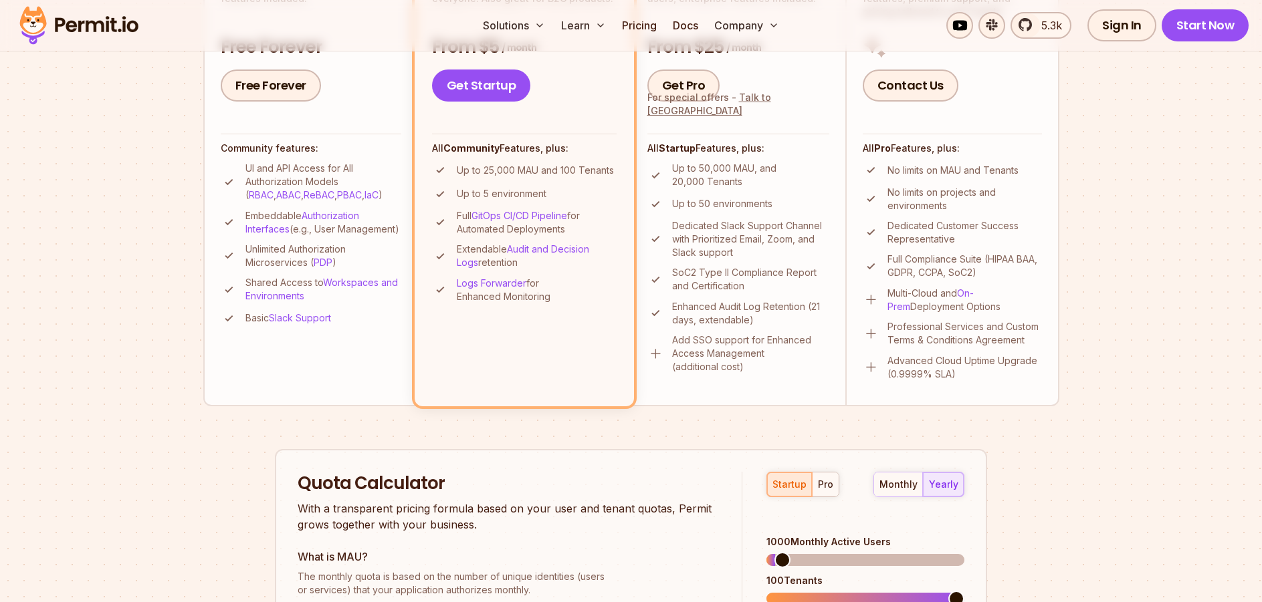
scroll to position [669, 0]
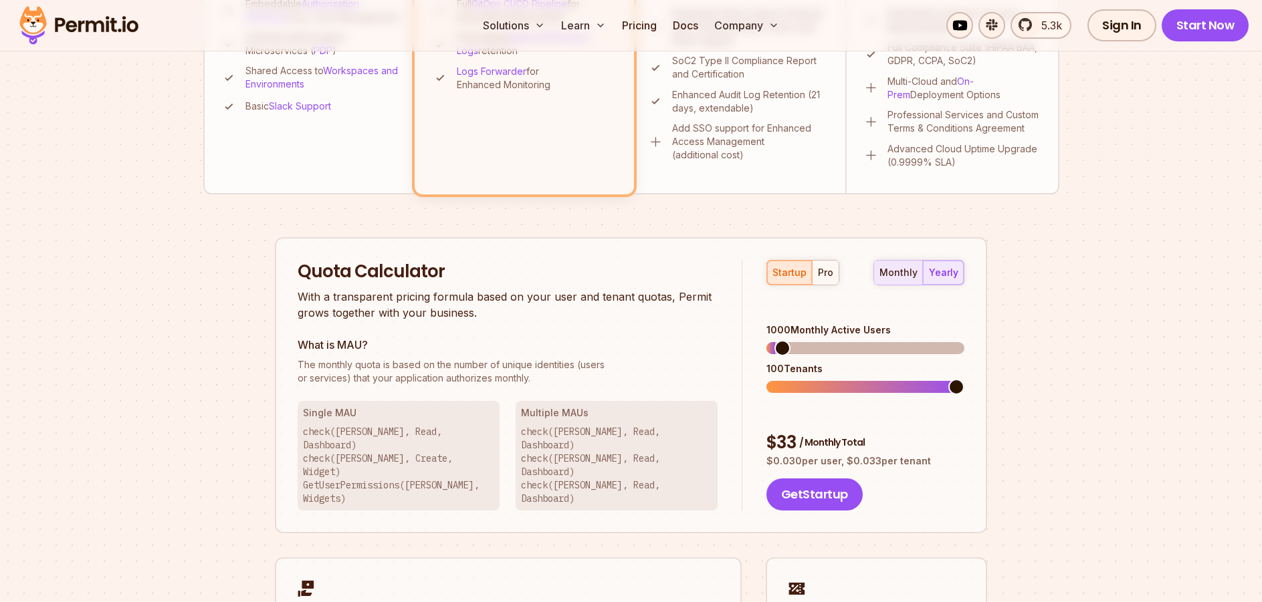
click at [905, 272] on div "monthly" at bounding box center [898, 272] width 38 height 13
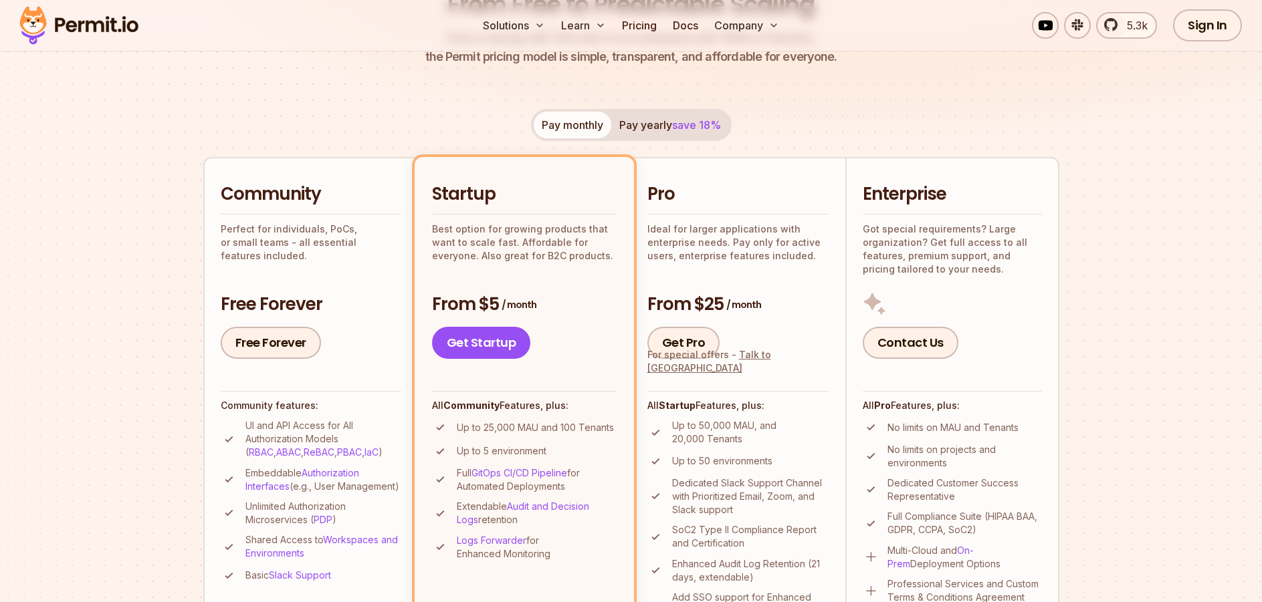
scroll to position [134, 0]
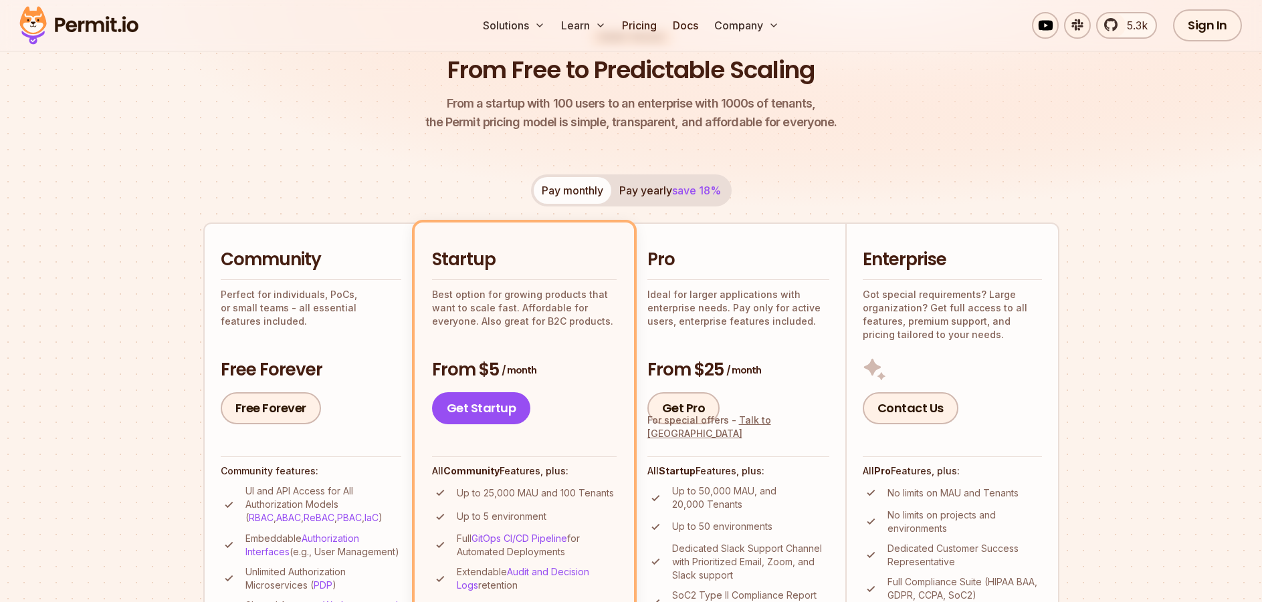
click at [554, 187] on div "Pay monthly Pay yearly save 18%" at bounding box center [631, 191] width 201 height 32
click at [564, 187] on div "Pay monthly Pay yearly save 18%" at bounding box center [631, 191] width 201 height 32
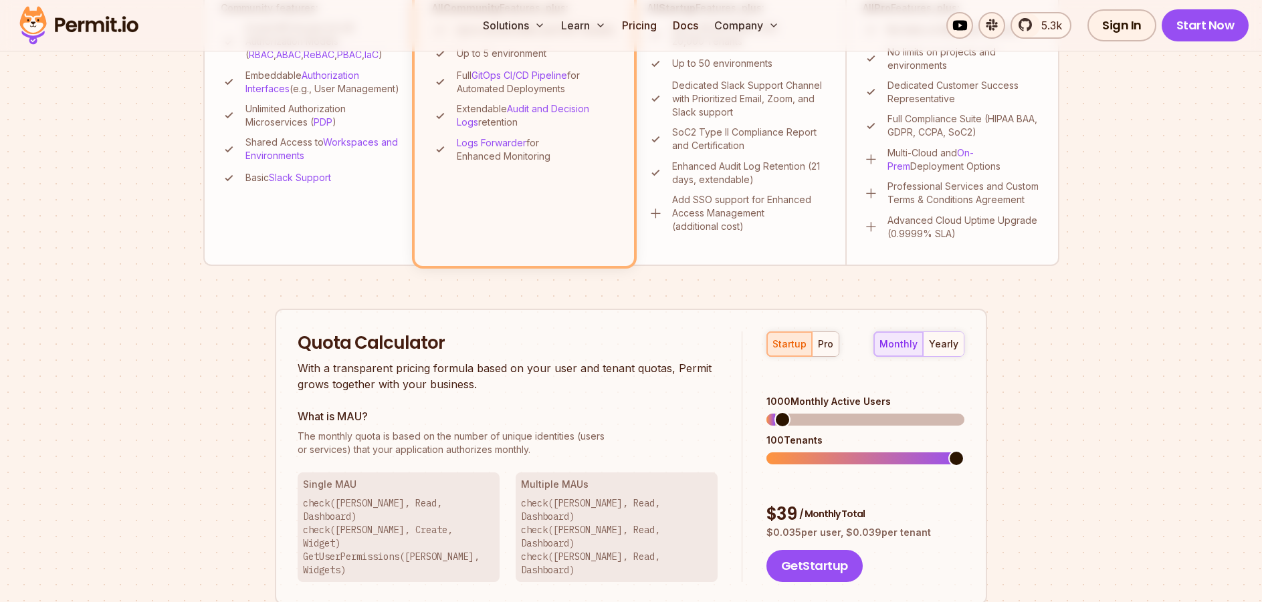
scroll to position [267, 0]
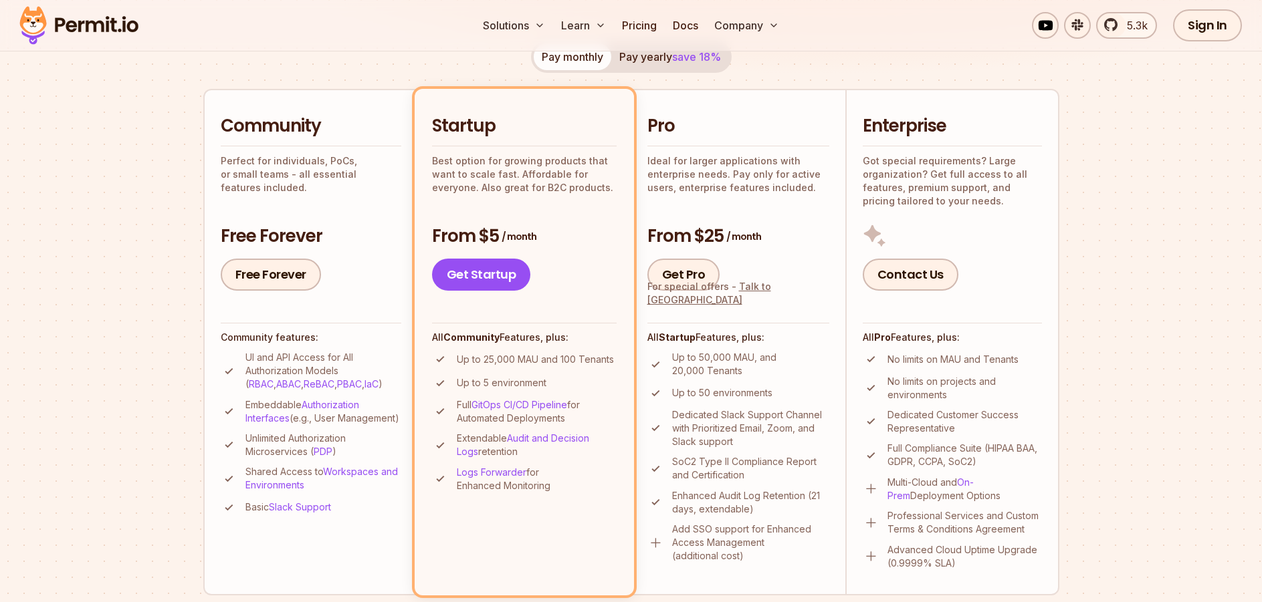
click at [673, 61] on button "Pay yearly save 18%" at bounding box center [670, 56] width 118 height 27
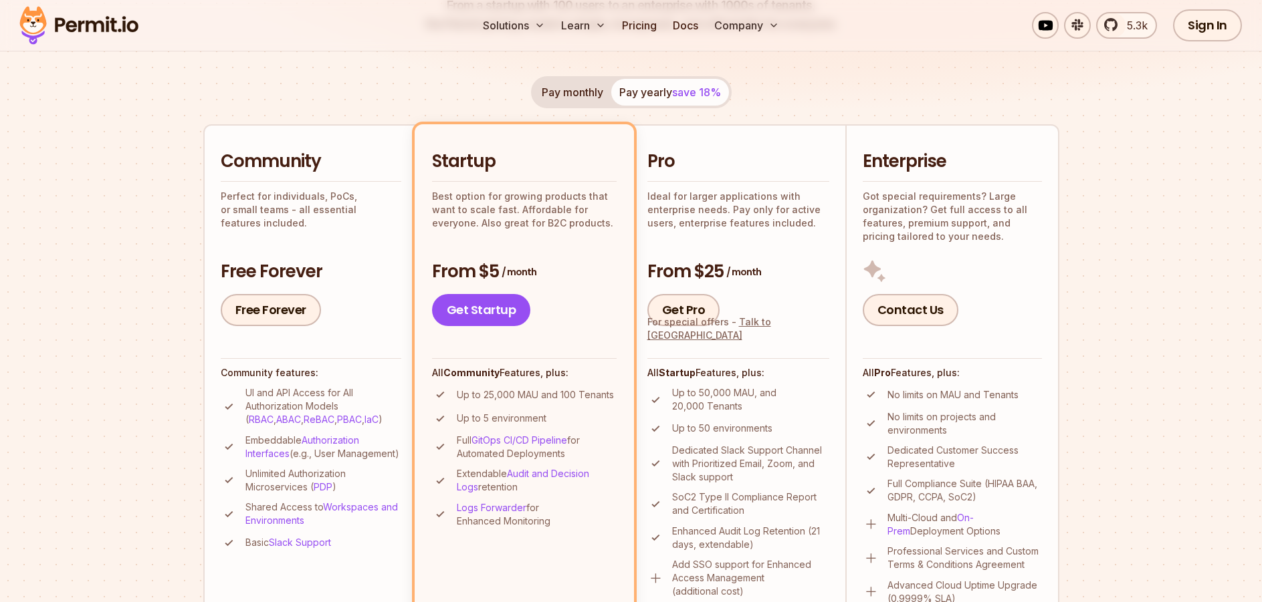
scroll to position [201, 0]
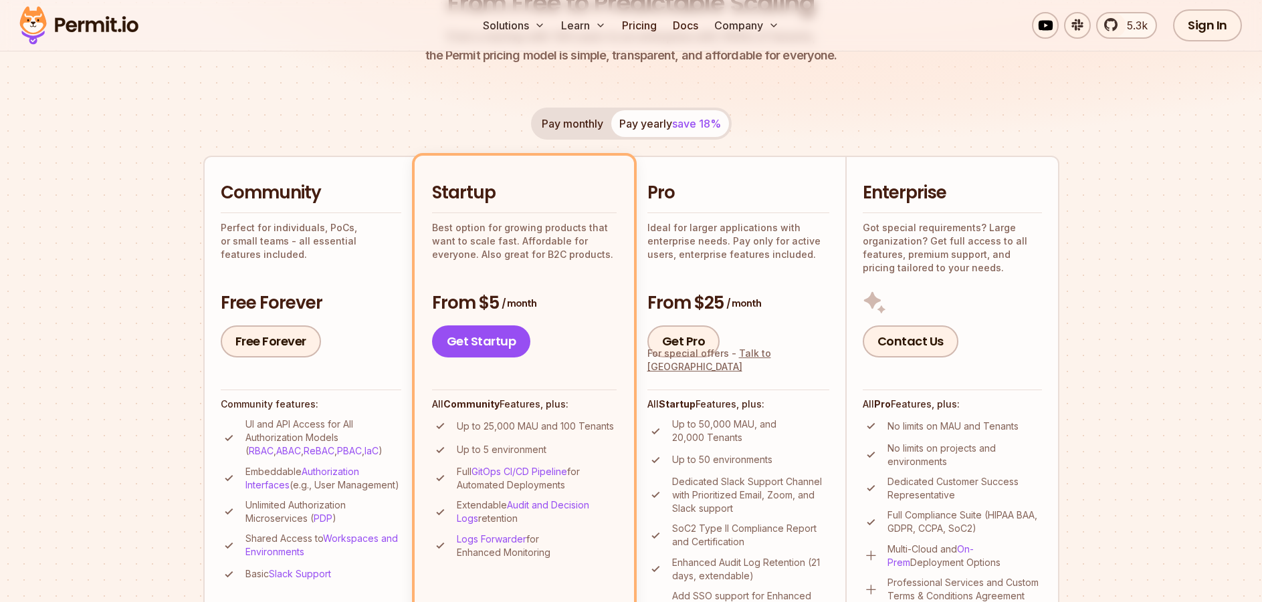
click at [683, 119] on div "Pay monthly Pay yearly save 18%" at bounding box center [631, 124] width 201 height 32
click at [644, 124] on div "Pay monthly Pay yearly save 18%" at bounding box center [631, 124] width 201 height 32
click at [596, 134] on button "Pay monthly" at bounding box center [573, 123] width 78 height 27
click at [641, 126] on button "Pay yearly save 18%" at bounding box center [670, 123] width 118 height 27
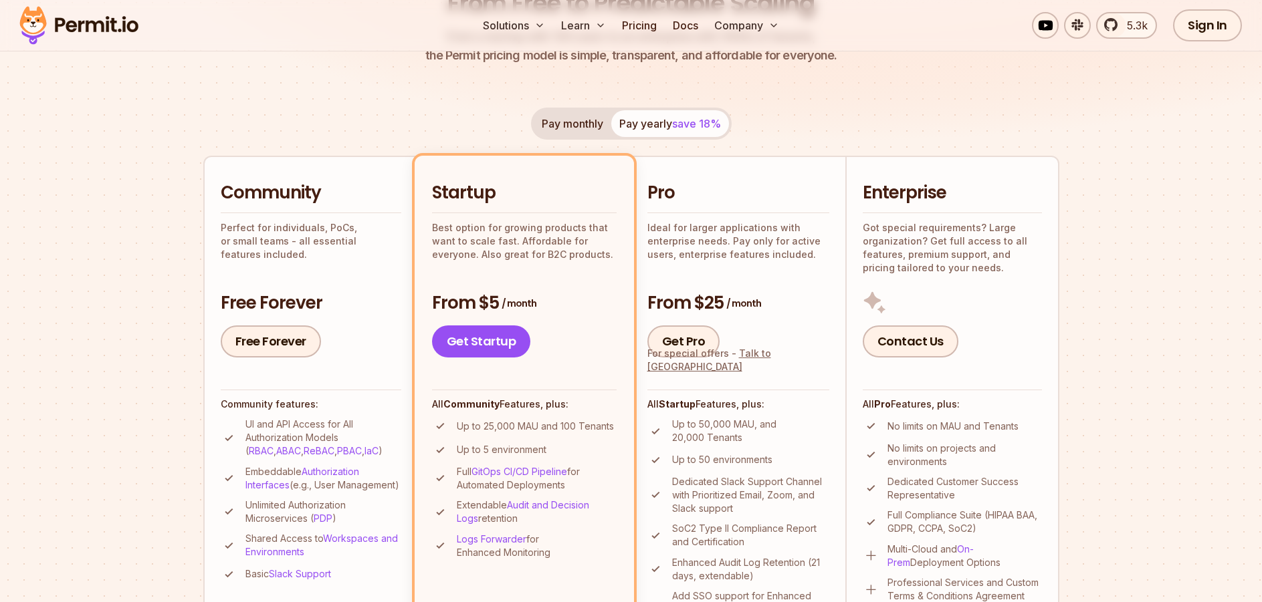
click at [577, 130] on button "Pay monthly" at bounding box center [573, 123] width 78 height 27
click at [684, 120] on span "save 18%" at bounding box center [696, 123] width 49 height 13
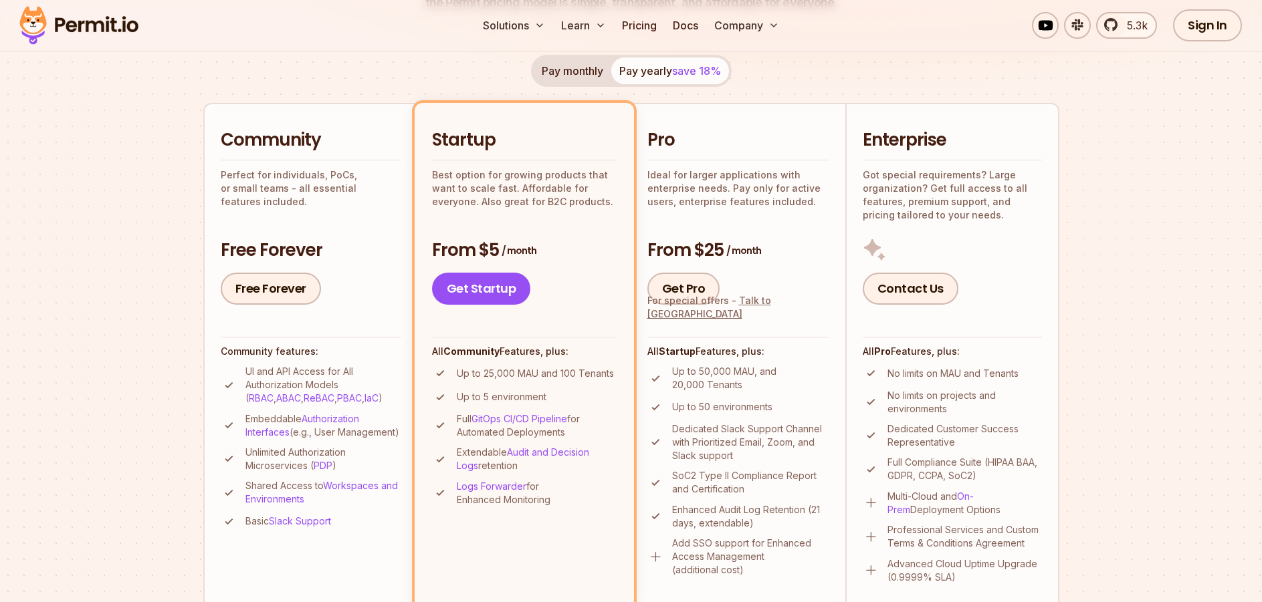
scroll to position [134, 0]
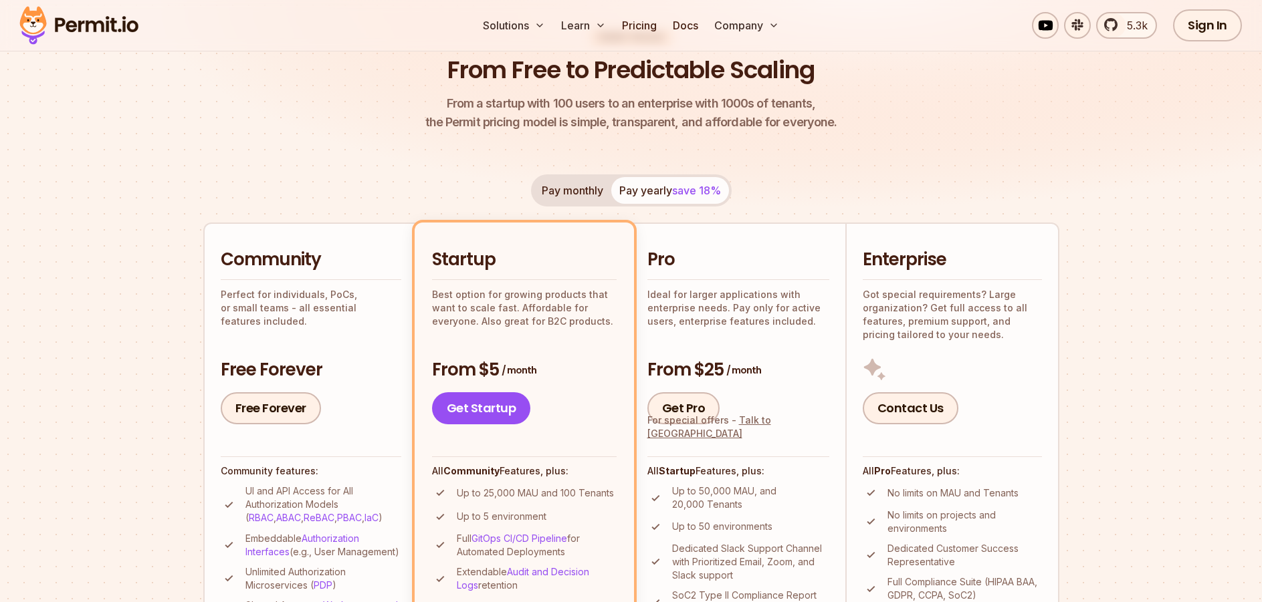
click at [582, 193] on button "Pay monthly" at bounding box center [573, 190] width 78 height 27
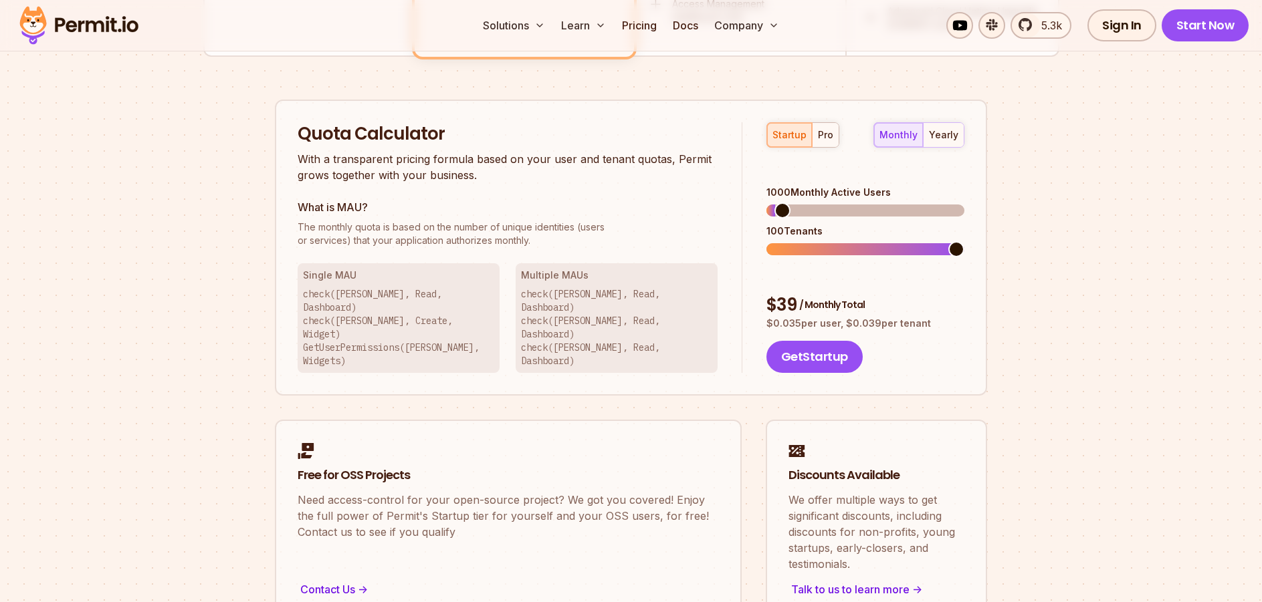
scroll to position [802, 0]
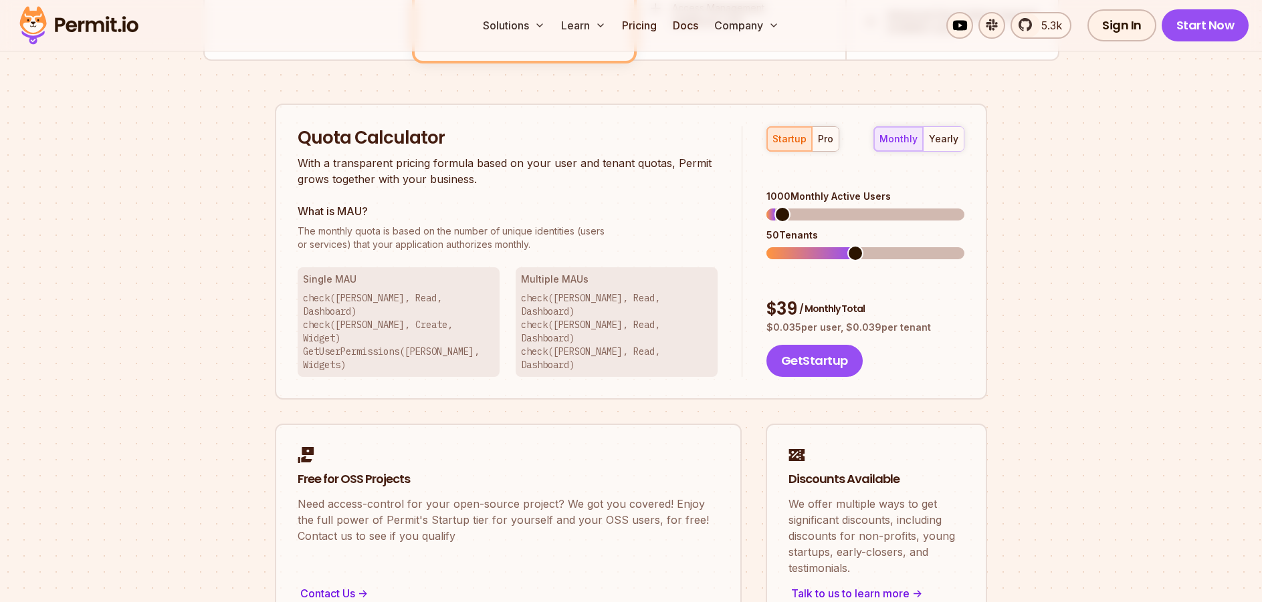
click at [847, 245] on span at bounding box center [855, 253] width 16 height 16
click at [935, 207] on span at bounding box center [929, 215] width 16 height 16
click at [804, 207] on span at bounding box center [809, 215] width 16 height 16
click at [964, 245] on span at bounding box center [956, 253] width 16 height 16
click at [782, 207] on span at bounding box center [789, 215] width 16 height 16
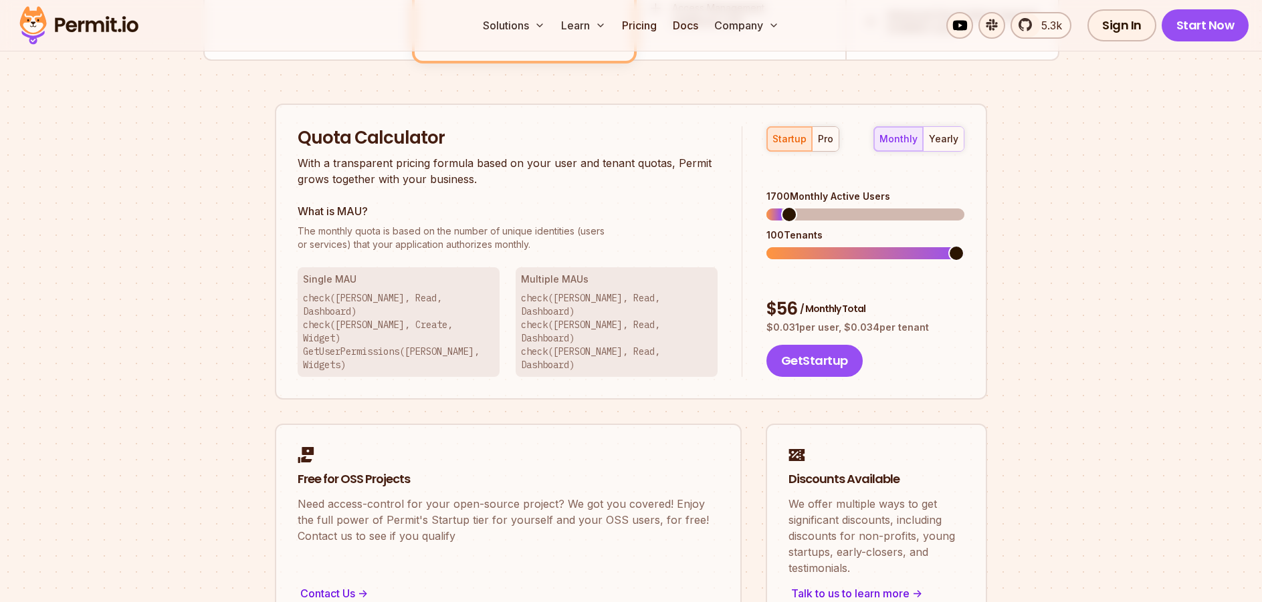
click at [964, 245] on span at bounding box center [956, 253] width 16 height 16
click at [774, 207] on span at bounding box center [782, 215] width 16 height 16
click at [766, 261] on span at bounding box center [774, 253] width 16 height 16
click at [766, 207] on span at bounding box center [774, 215] width 16 height 16
drag, startPoint x: 772, startPoint y: 290, endPoint x: 933, endPoint y: 292, distance: 161.2
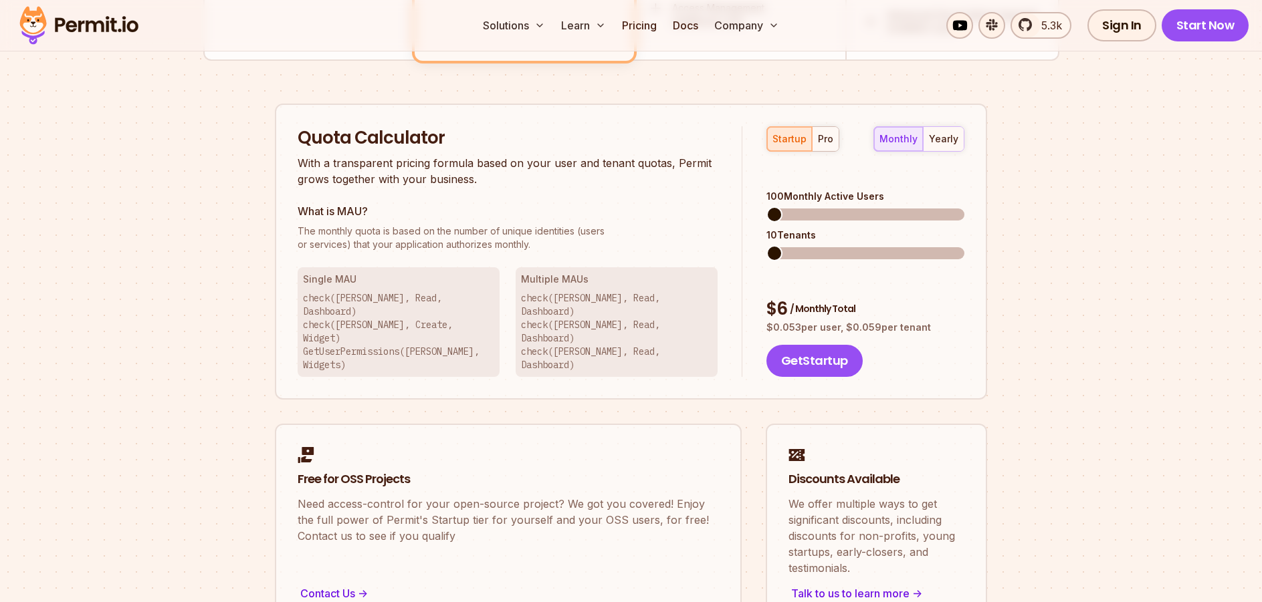
click at [933, 321] on p "$ 0.053 per user, $ 0.059 per tenant" at bounding box center [865, 327] width 198 height 13
click at [935, 345] on div "Get Startup" at bounding box center [865, 361] width 198 height 32
drag, startPoint x: 790, startPoint y: 287, endPoint x: 834, endPoint y: 295, distance: 44.2
click at [830, 321] on p "$ 0.053 per user, $ 0.059 per tenant" at bounding box center [865, 327] width 198 height 13
drag, startPoint x: 849, startPoint y: 289, endPoint x: 932, endPoint y: 293, distance: 83.0
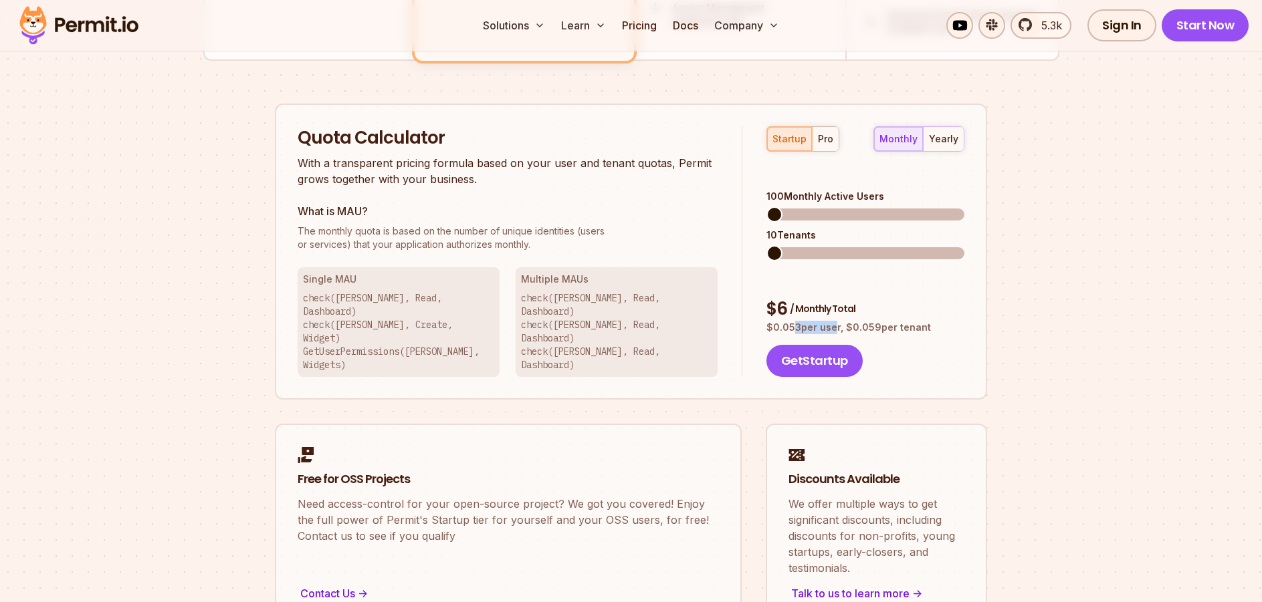
click at [932, 321] on p "$ 0.053 per user, $ 0.059 per tenant" at bounding box center [865, 327] width 198 height 13
drag, startPoint x: 523, startPoint y: 286, endPoint x: 601, endPoint y: 285, distance: 78.2
click at [601, 285] on h3 "Multiple MAUs" at bounding box center [616, 279] width 191 height 13
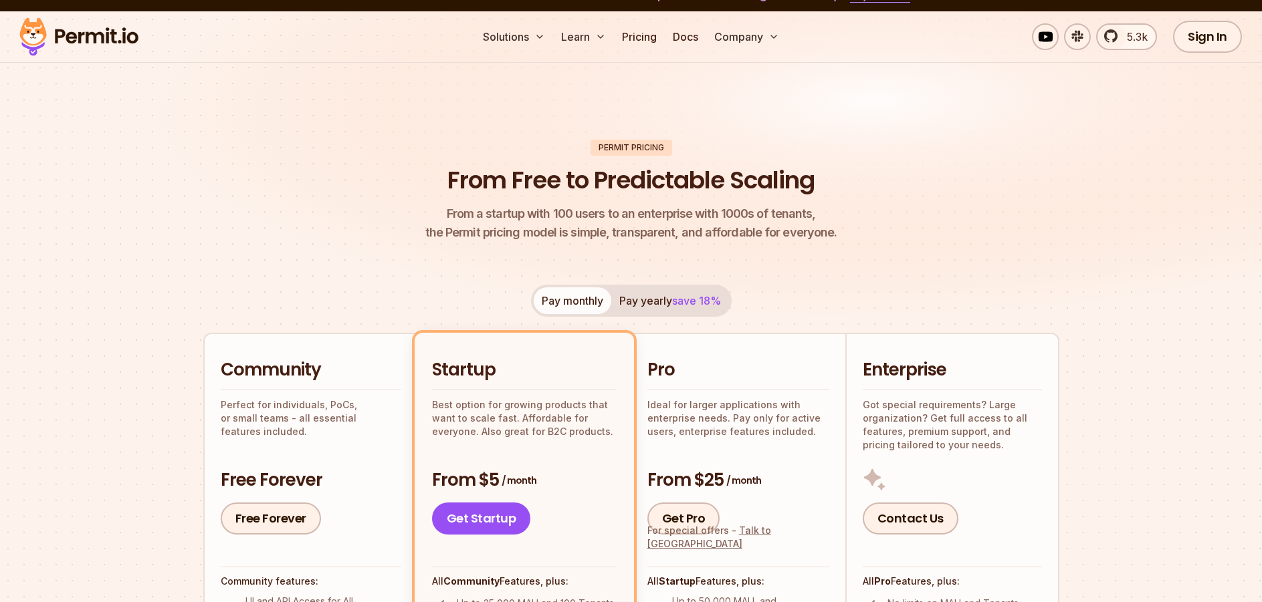
scroll to position [0, 0]
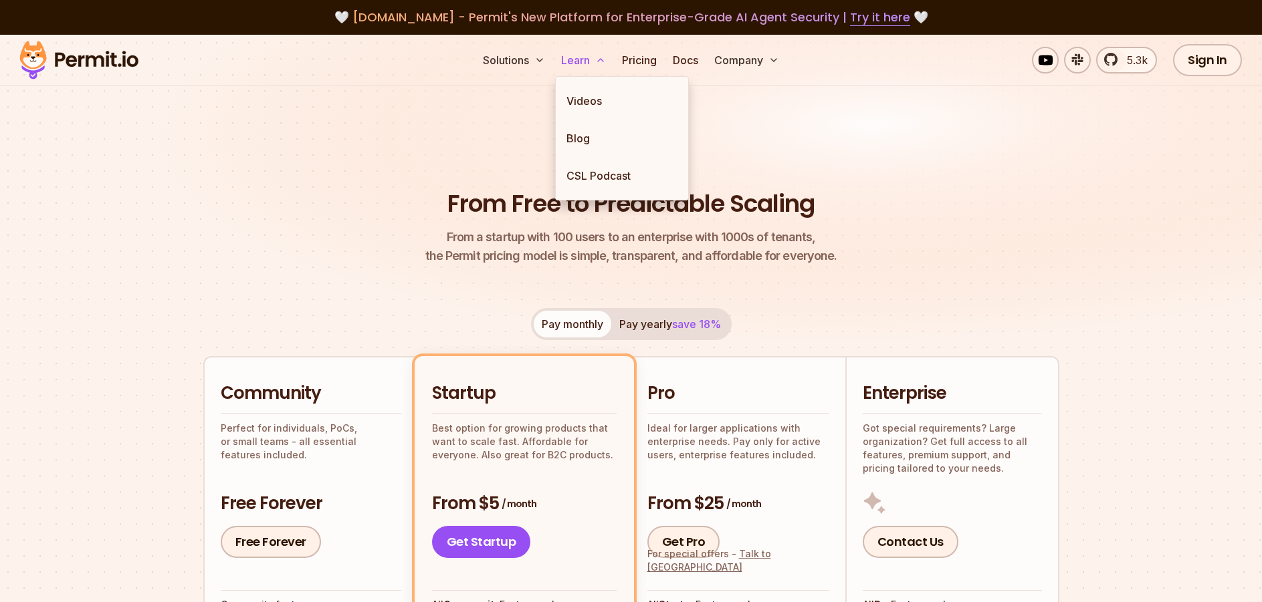
click at [570, 56] on button "Learn" at bounding box center [584, 60] width 56 height 27
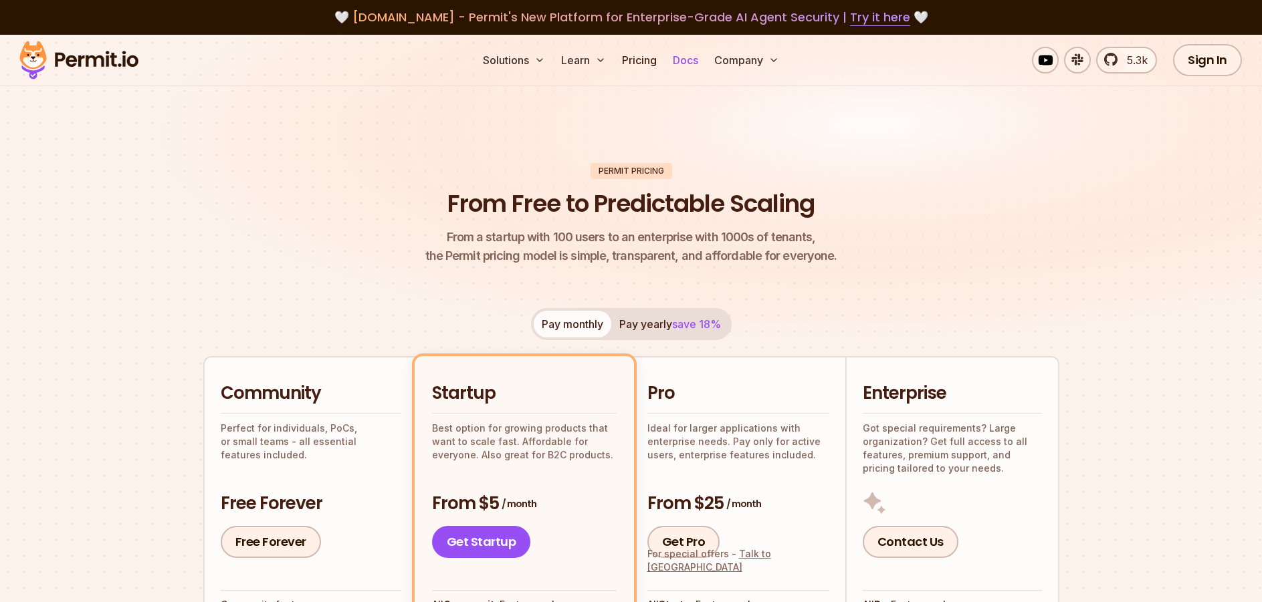
click at [694, 62] on link "Docs" at bounding box center [685, 60] width 36 height 27
click at [677, 59] on link "Docs" at bounding box center [685, 60] width 36 height 27
click at [687, 60] on link "Docs" at bounding box center [685, 60] width 36 height 27
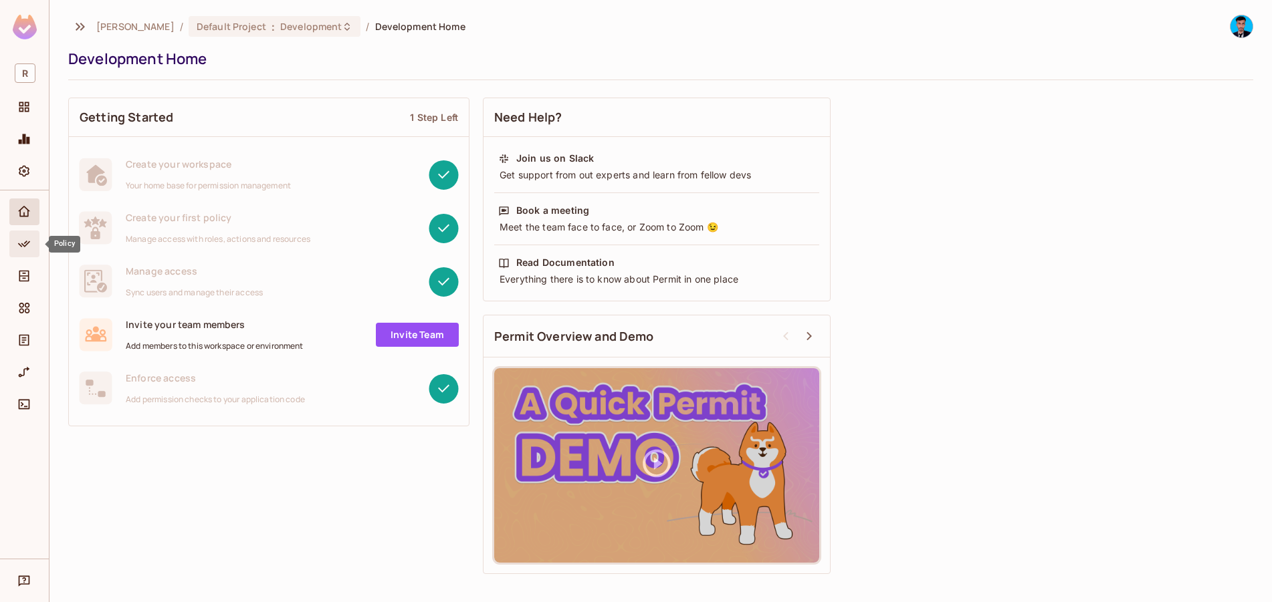
click at [21, 241] on icon "Policy" at bounding box center [23, 243] width 13 height 13
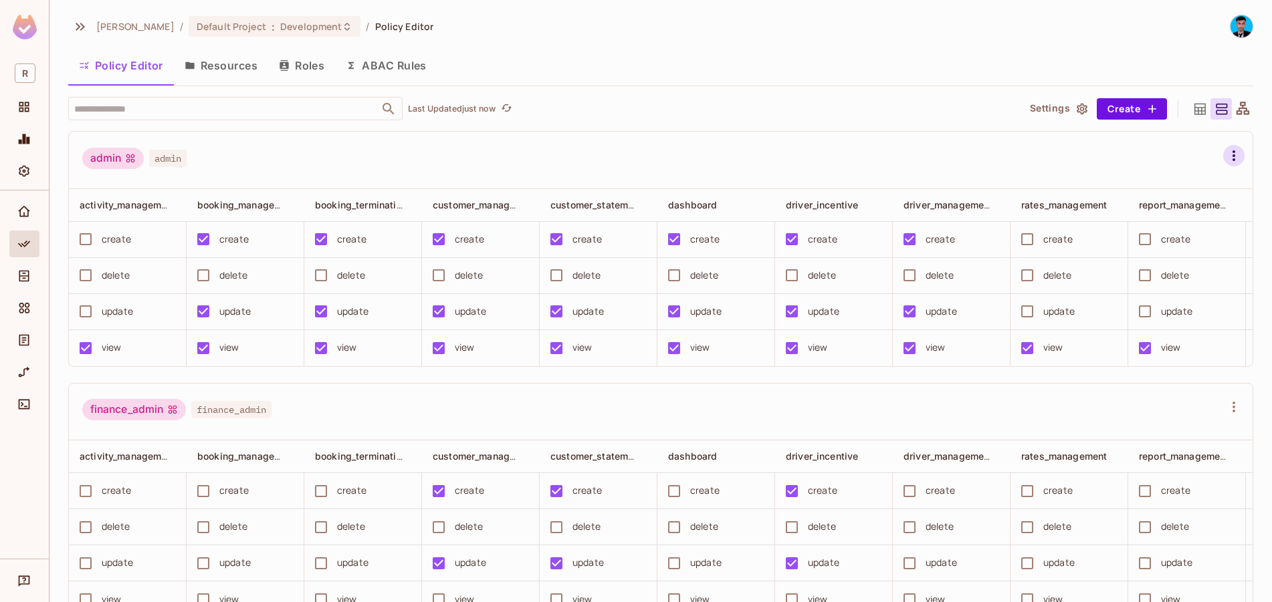
click at [1226, 157] on icon "button" at bounding box center [1234, 156] width 16 height 16
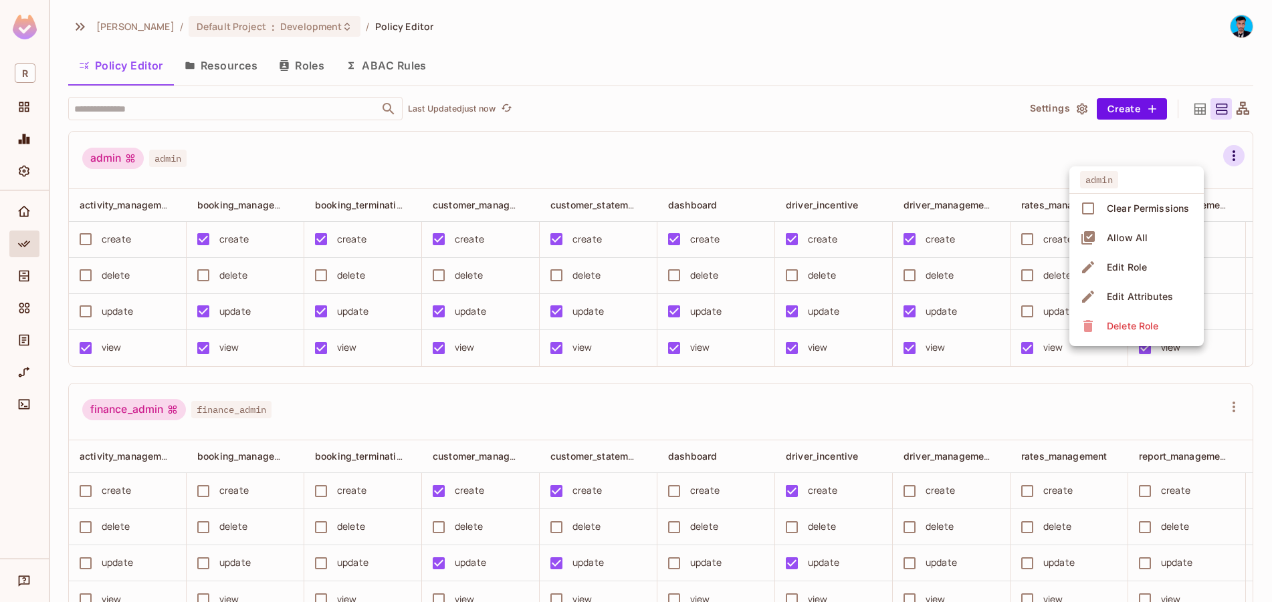
click at [1110, 106] on div at bounding box center [636, 301] width 1272 height 602
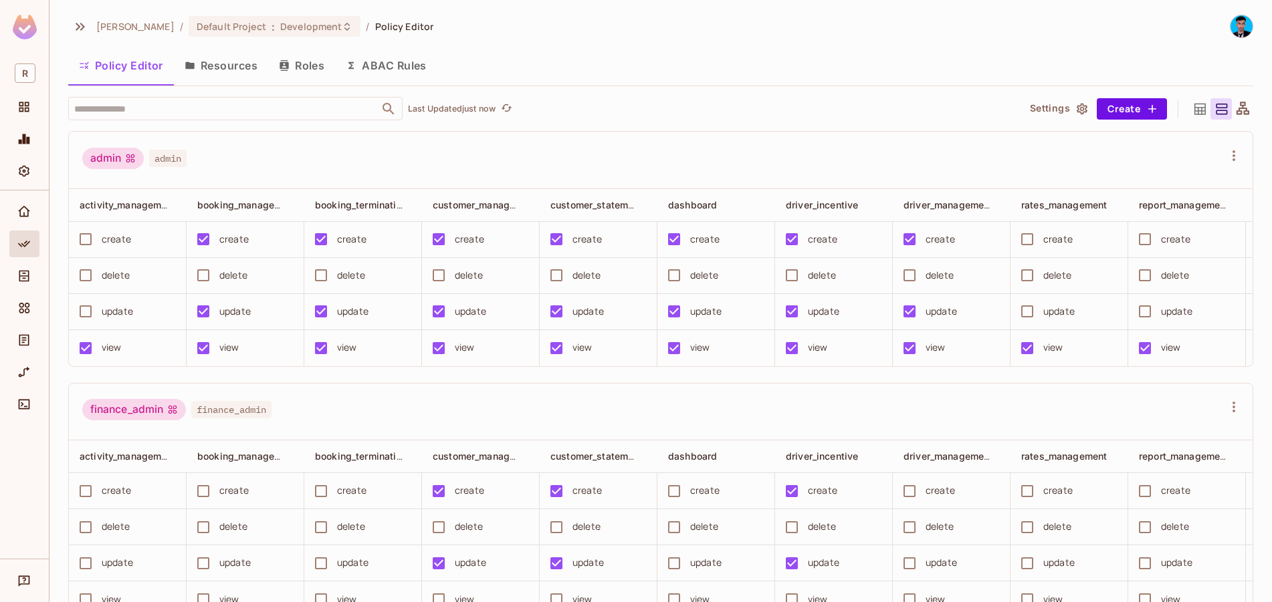
click at [1110, 106] on div "admin Clear Permissions Allow All Edit Role Edit Attributes Delete Role" at bounding box center [636, 301] width 1272 height 602
click at [1118, 107] on button "Create" at bounding box center [1132, 108] width 70 height 21
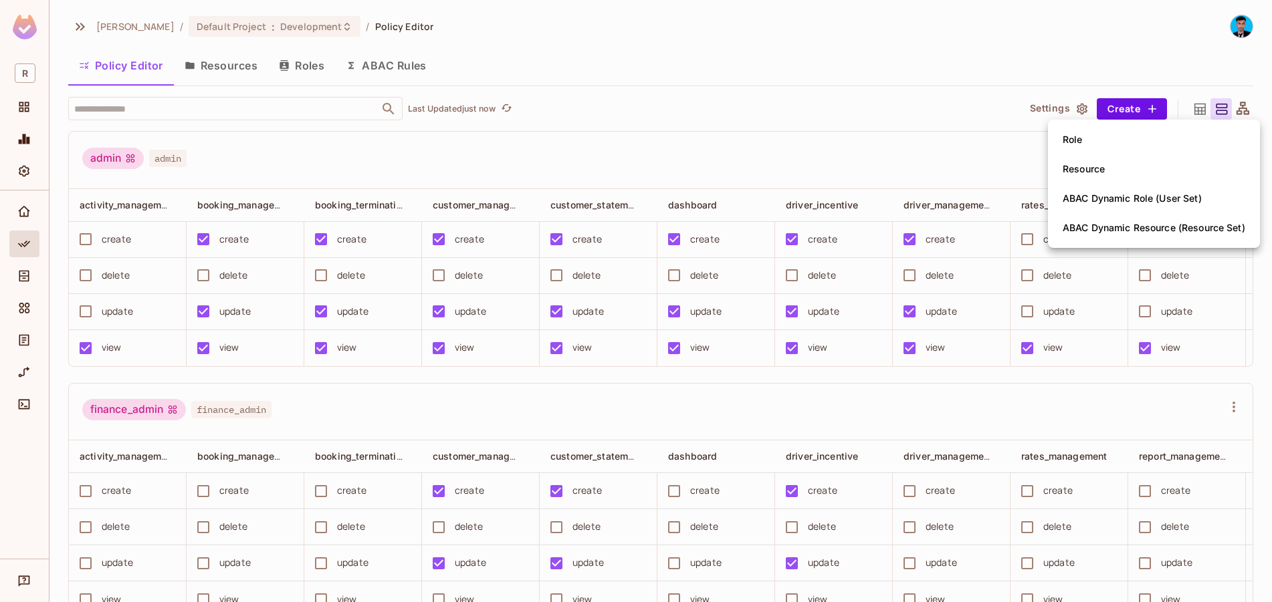
click at [808, 146] on div at bounding box center [636, 301] width 1272 height 602
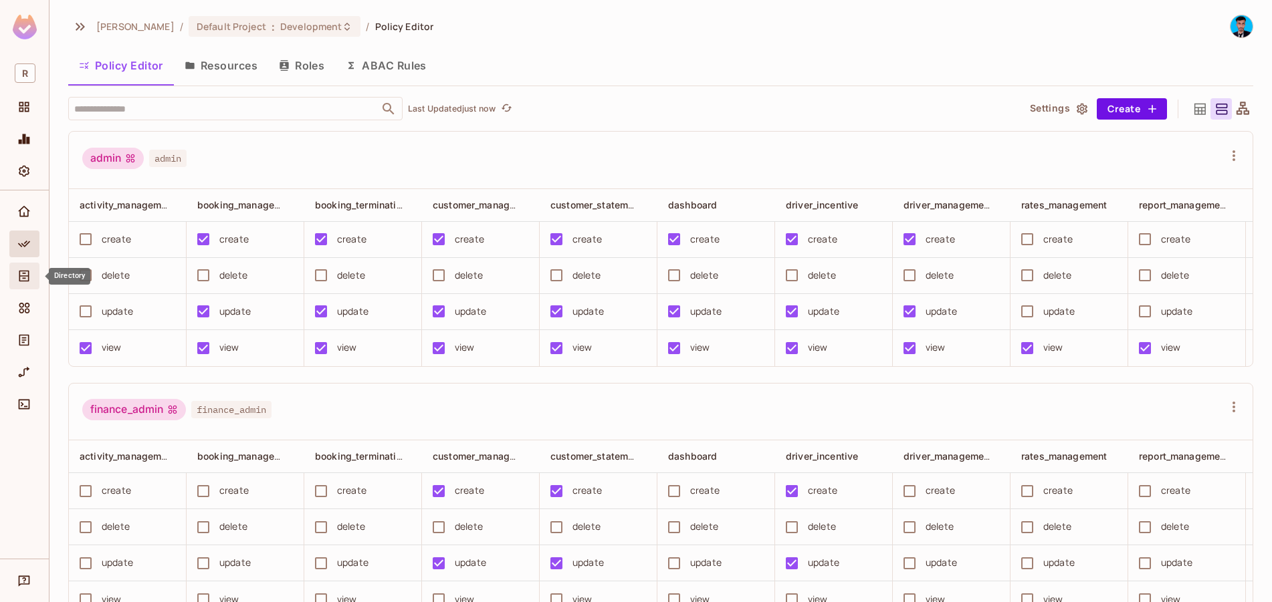
click at [17, 279] on span "Directory" at bounding box center [24, 276] width 16 height 16
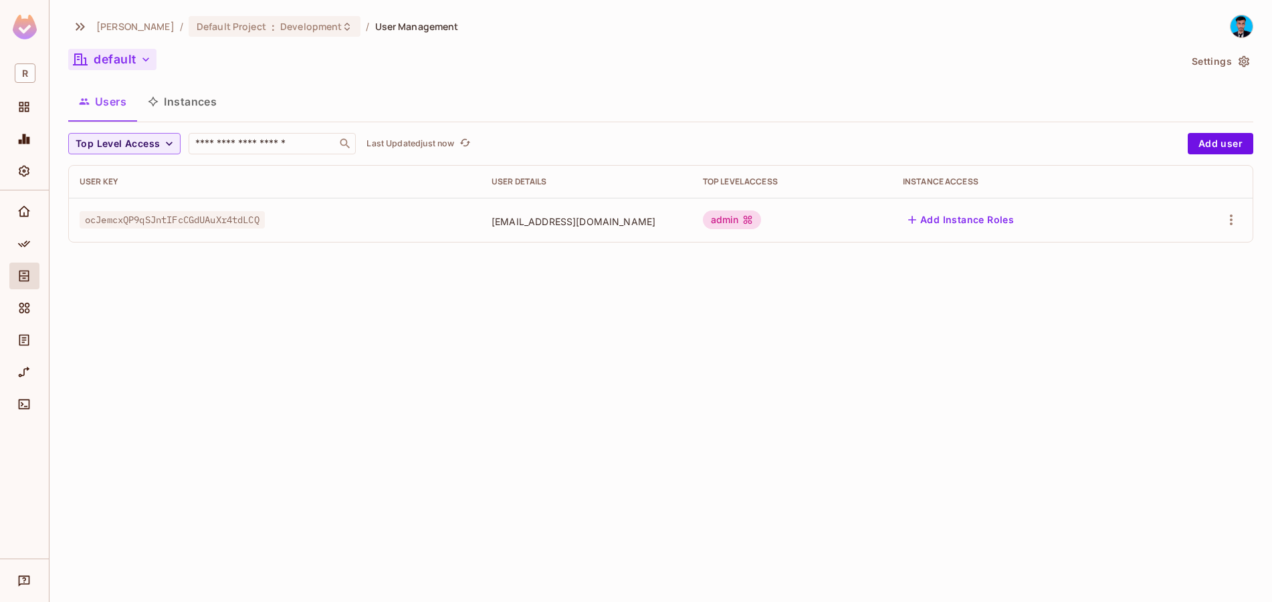
click at [110, 63] on button "default" at bounding box center [112, 59] width 88 height 21
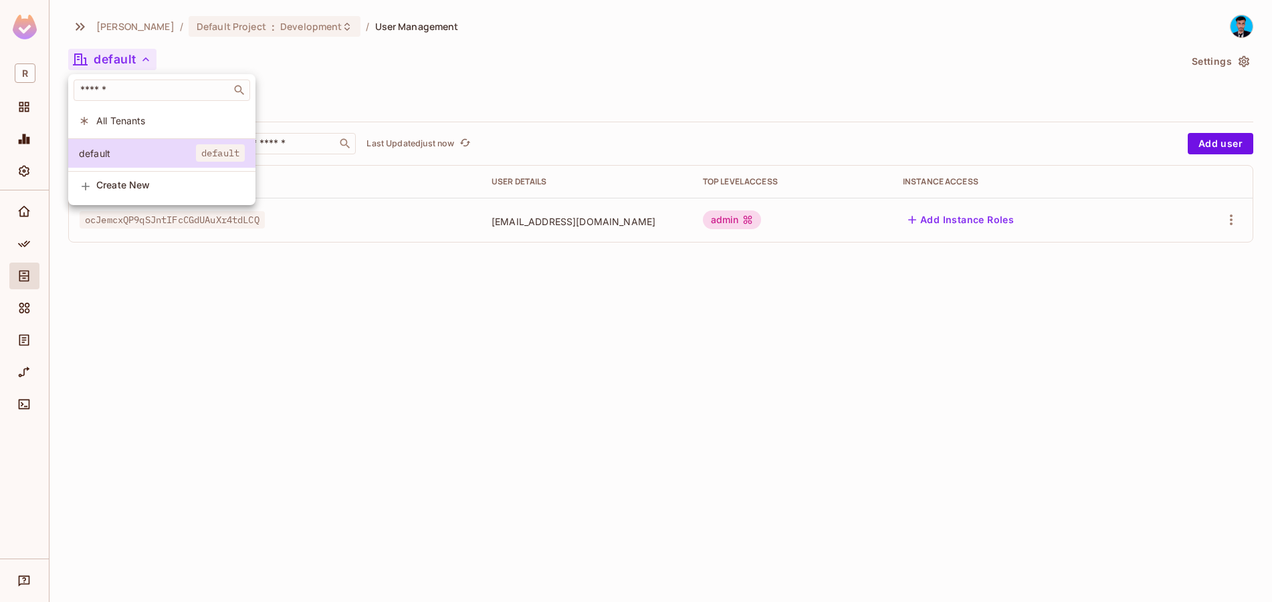
click at [122, 191] on span "Create New" at bounding box center [170, 185] width 148 height 11
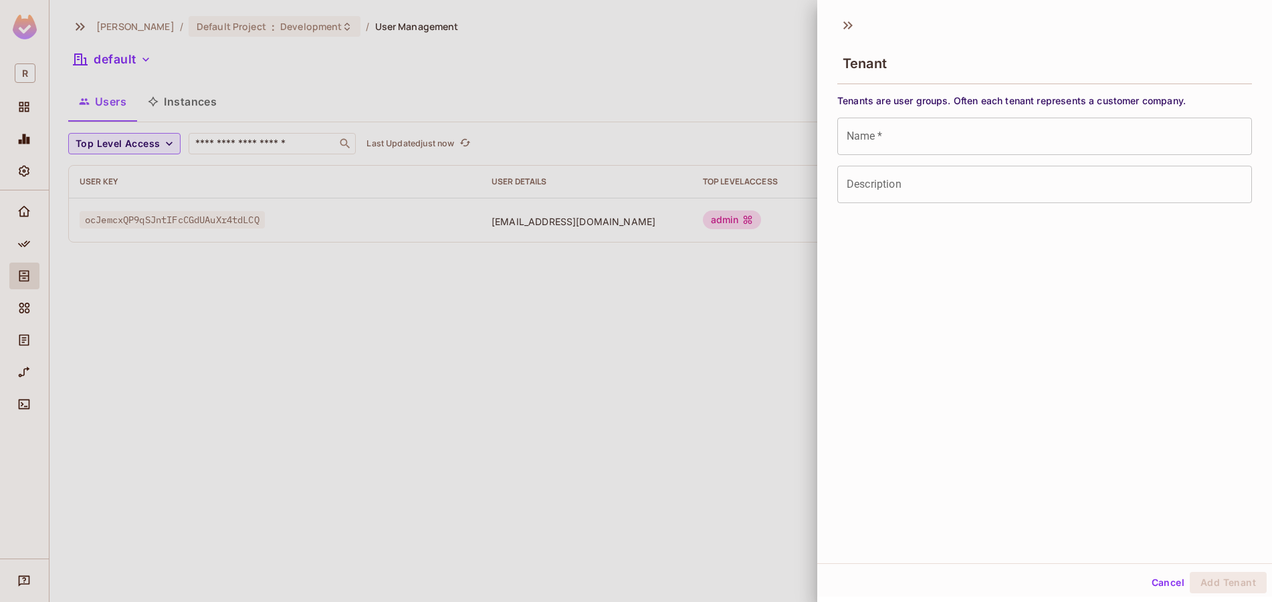
click at [580, 125] on div at bounding box center [636, 301] width 1272 height 602
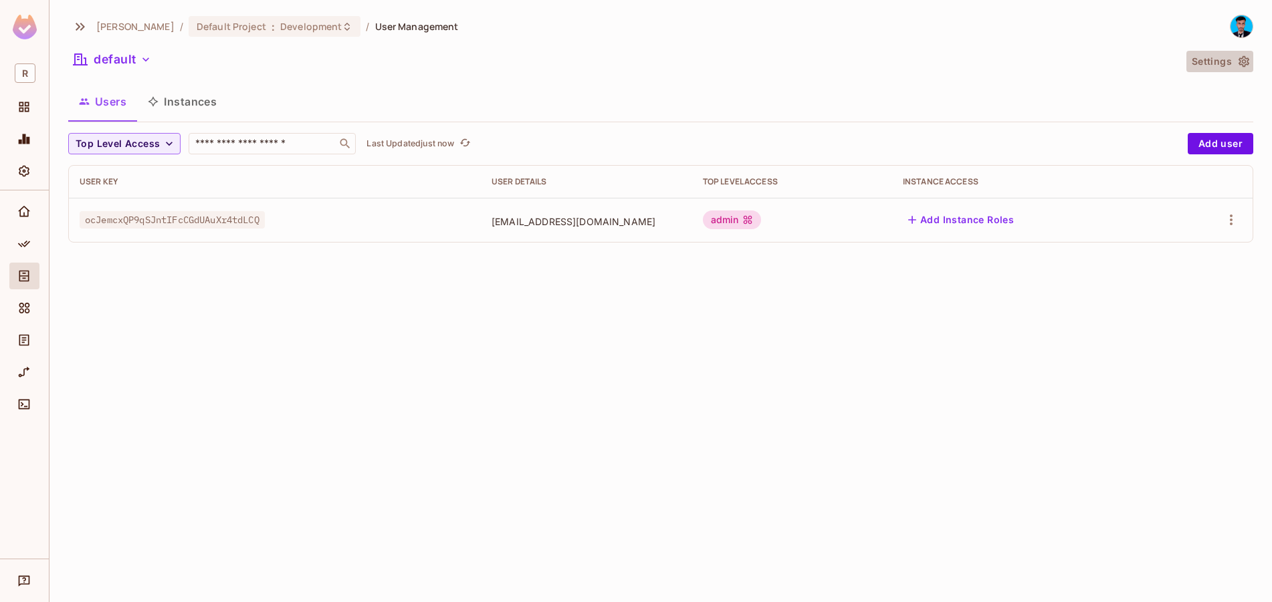
click at [1224, 58] on button "Settings" at bounding box center [1219, 61] width 67 height 21
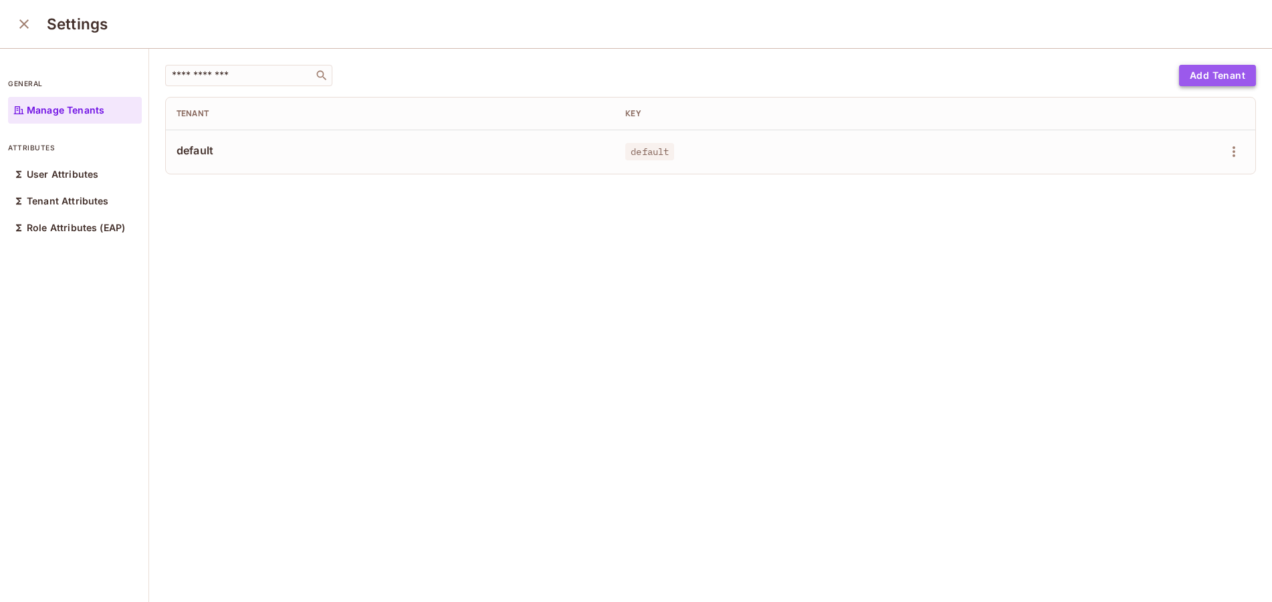
click at [1190, 71] on button "Add Tenant" at bounding box center [1217, 75] width 77 height 21
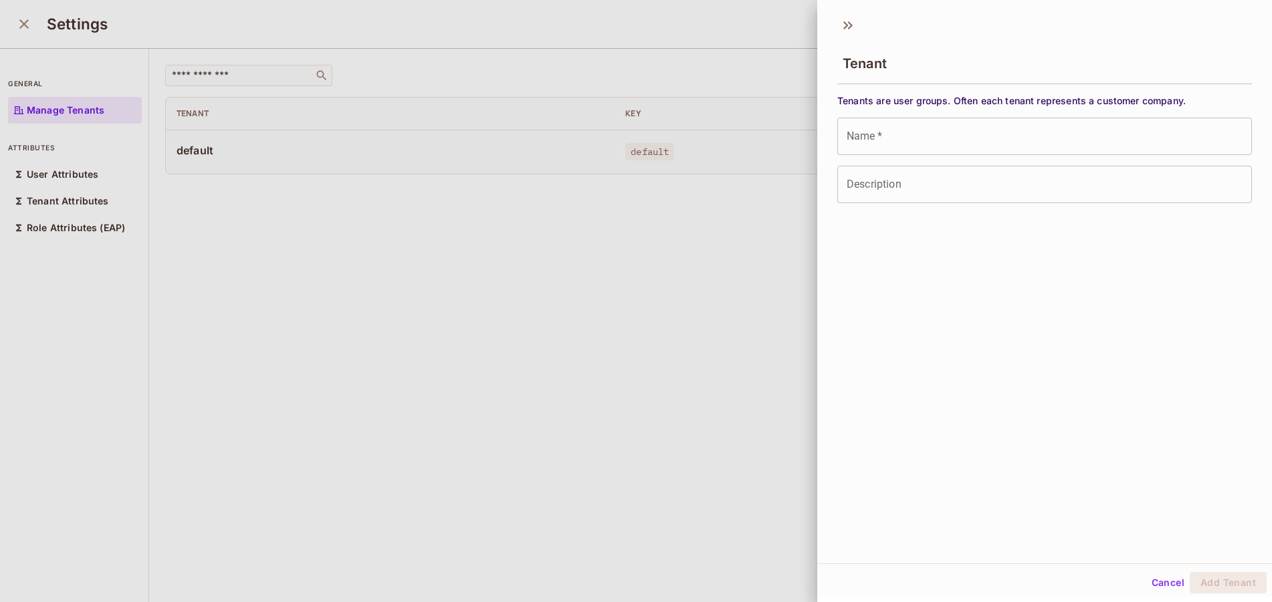
click at [532, 290] on div at bounding box center [636, 301] width 1272 height 602
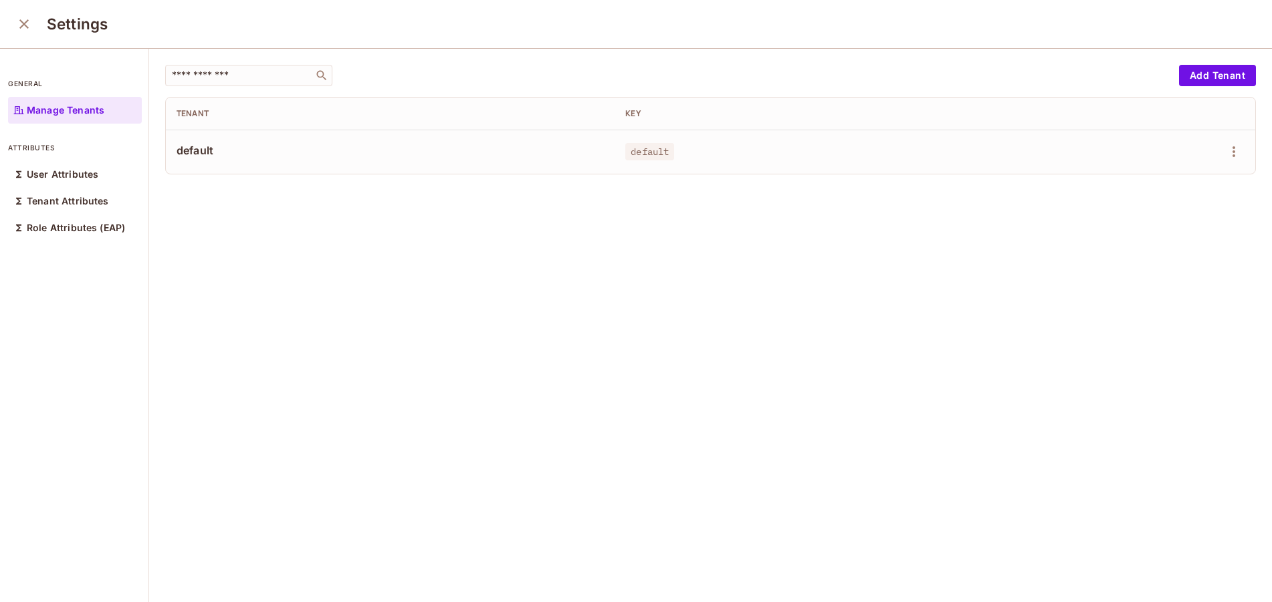
click at [593, 166] on td "default" at bounding box center [390, 152] width 449 height 44
click at [42, 173] on p "User Attributes" at bounding box center [63, 174] width 72 height 11
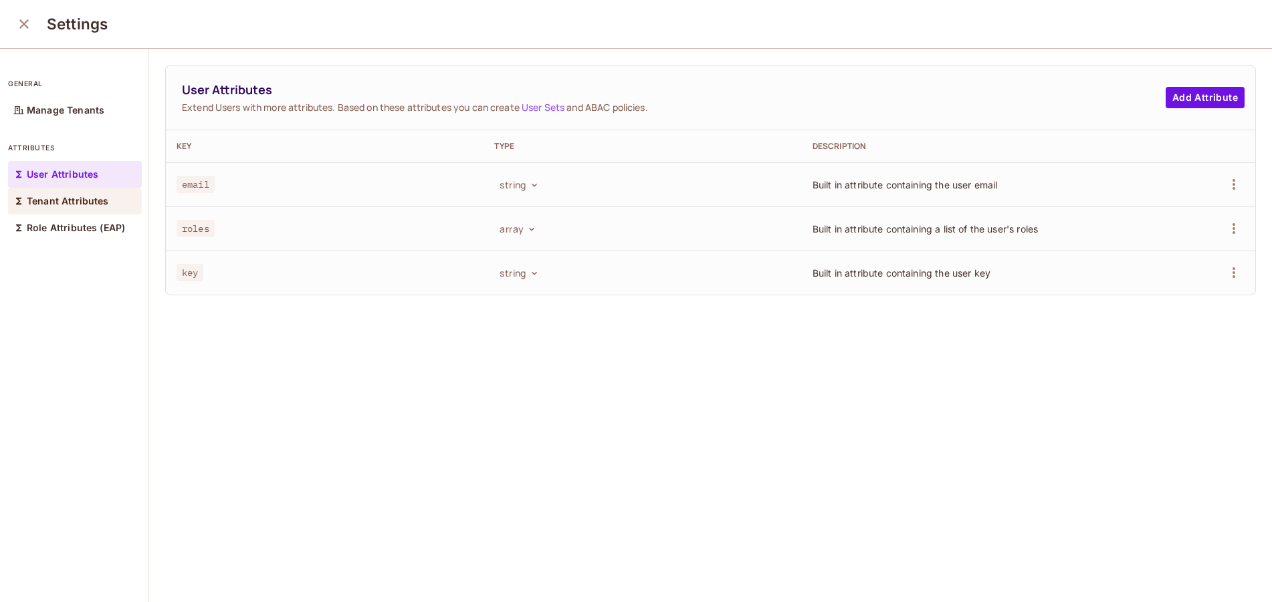
click at [92, 203] on p "Tenant Attributes" at bounding box center [68, 201] width 82 height 11
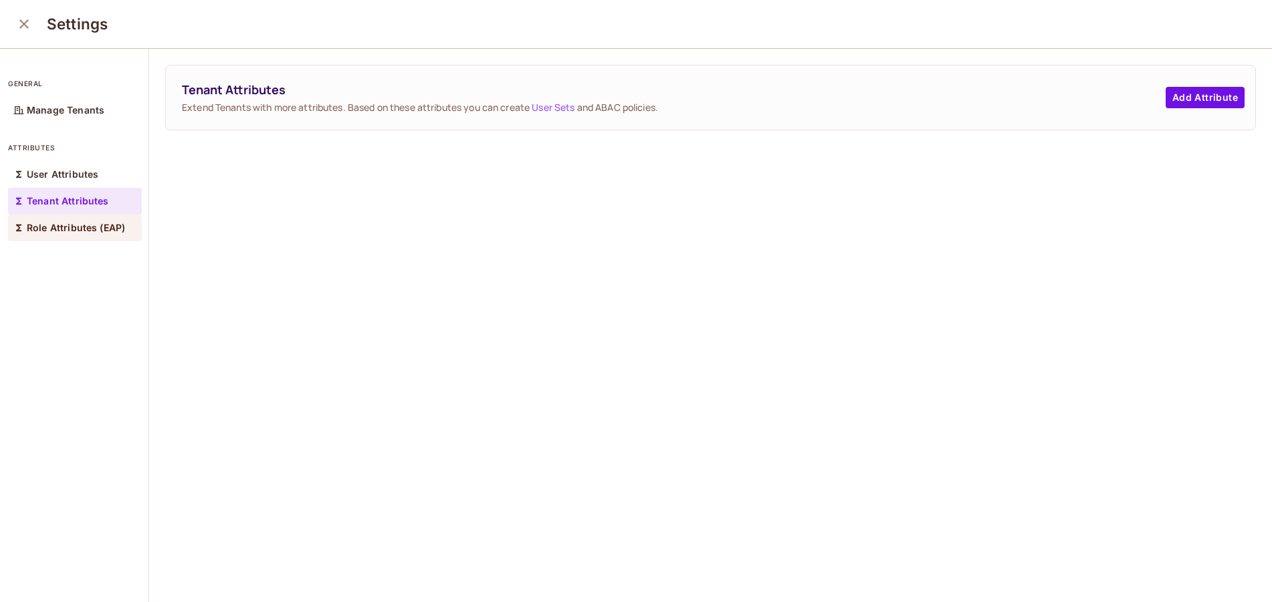
click at [53, 236] on div "Role Attributes (EAP)" at bounding box center [75, 228] width 134 height 27
click at [62, 207] on div "Tenant Attributes" at bounding box center [75, 201] width 134 height 27
click at [60, 108] on p "Manage Tenants" at bounding box center [66, 110] width 78 height 11
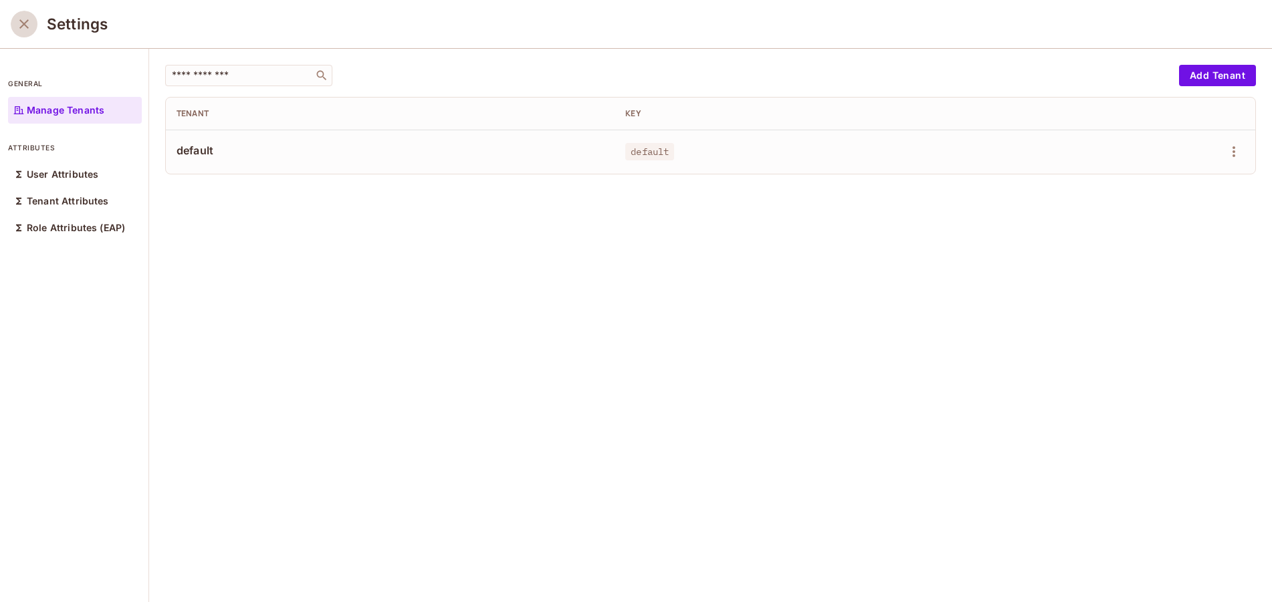
click at [28, 28] on icon "close" at bounding box center [23, 23] width 9 height 9
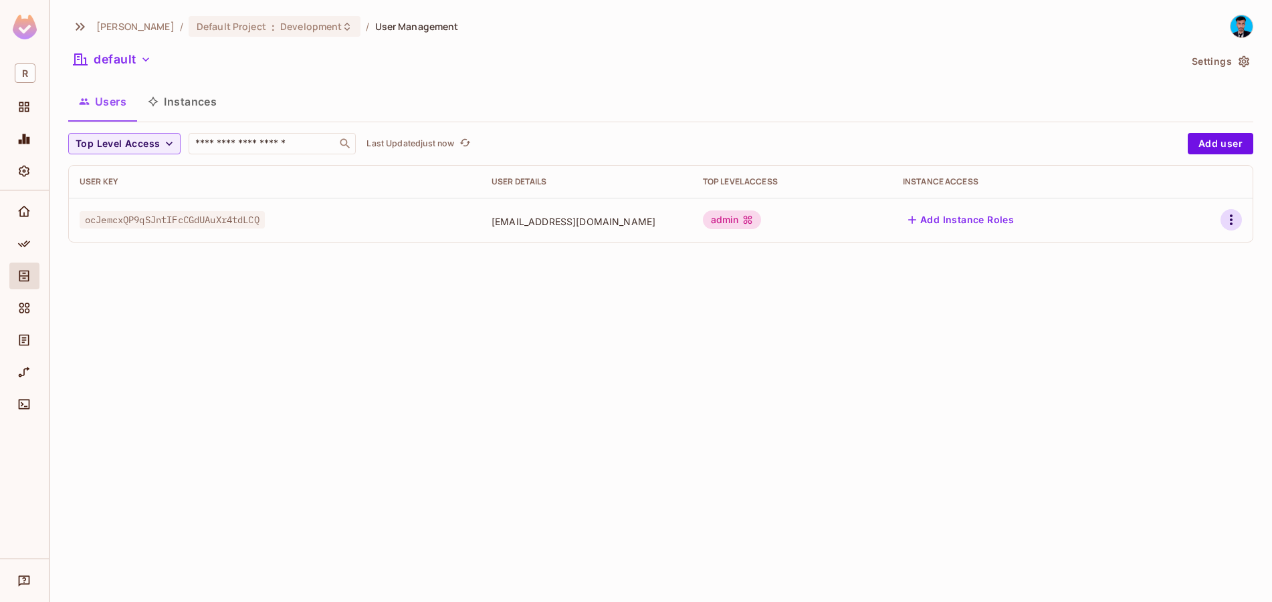
click at [1231, 217] on icon "button" at bounding box center [1231, 220] width 3 height 11
click at [546, 342] on div at bounding box center [636, 301] width 1272 height 602
click at [196, 223] on span "ocJemcxQP9qSJntIFcCGdUAuXr4tdLCQ" at bounding box center [172, 219] width 185 height 17
drag, startPoint x: 278, startPoint y: 221, endPoint x: 78, endPoint y: 196, distance: 201.5
click at [78, 196] on table "User Key User Details Top Level Access Instance Access ocJemcxQP9qSJntIFcCGdUAu…" at bounding box center [661, 204] width 1184 height 76
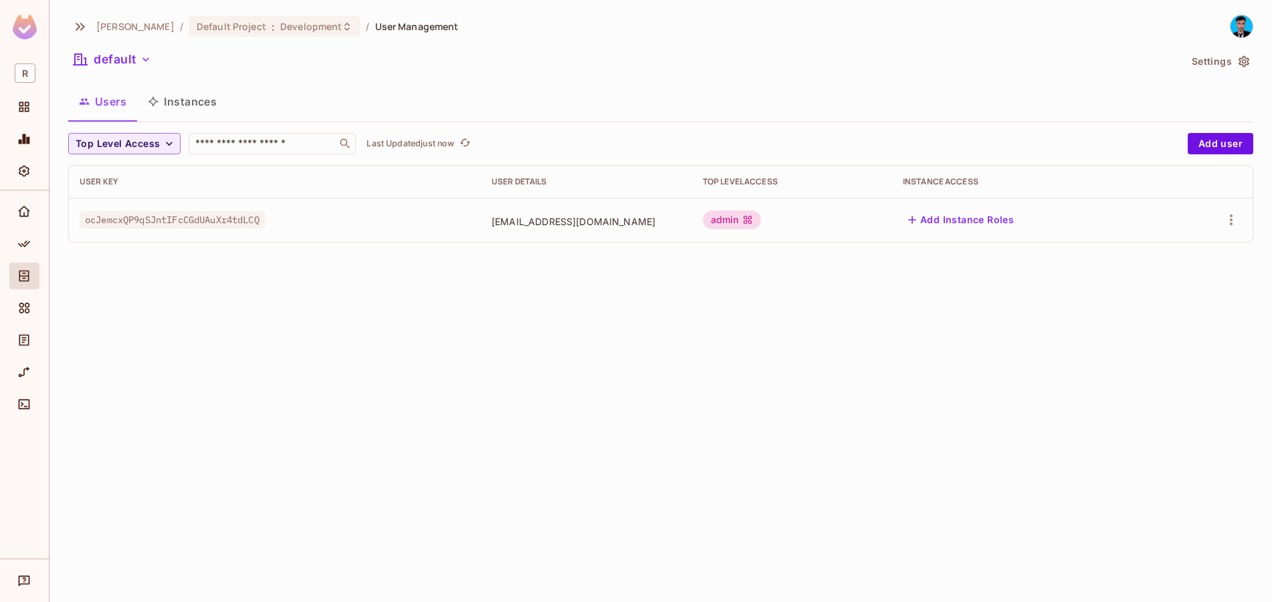
click at [473, 320] on div "Rahaman / Default Project : Development / User Management default Settings User…" at bounding box center [660, 301] width 1222 height 602
drag, startPoint x: 76, startPoint y: 221, endPoint x: 297, endPoint y: 223, distance: 220.7
click at [297, 223] on td "ocJemcxQP9qSJntIFcCGdUAuXr4tdLCQ" at bounding box center [275, 220] width 412 height 44
click at [319, 340] on div "Rahaman / Default Project : Development / User Management default Settings User…" at bounding box center [660, 301] width 1222 height 602
click at [25, 247] on icon "Policy" at bounding box center [24, 244] width 12 height 7
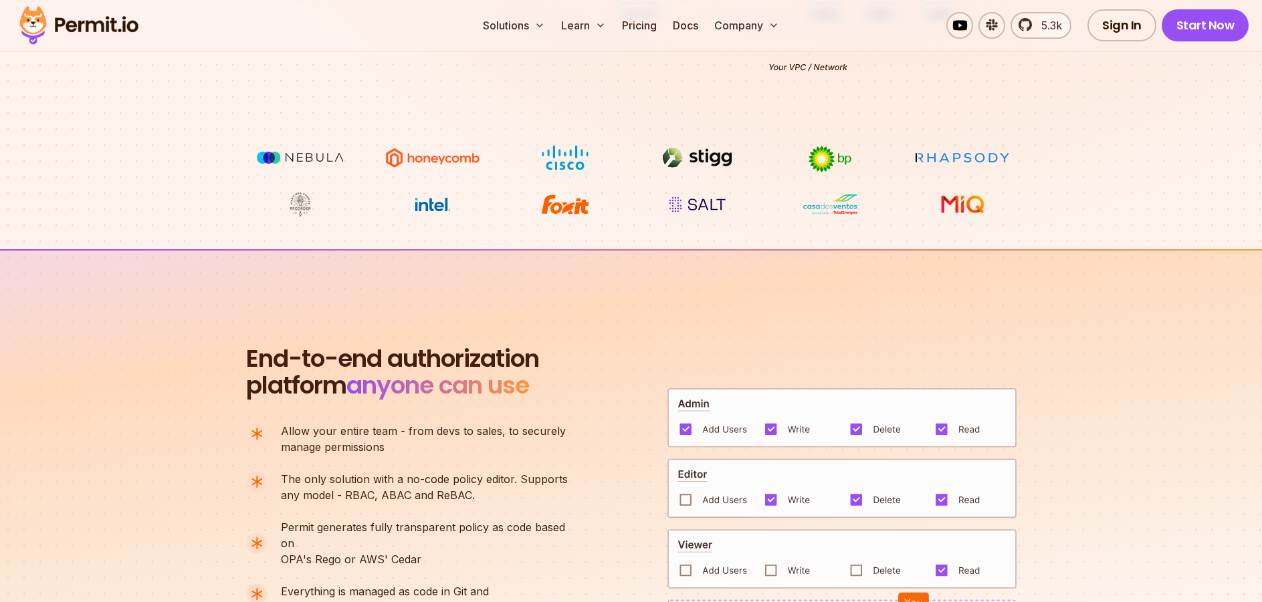
scroll to position [535, 0]
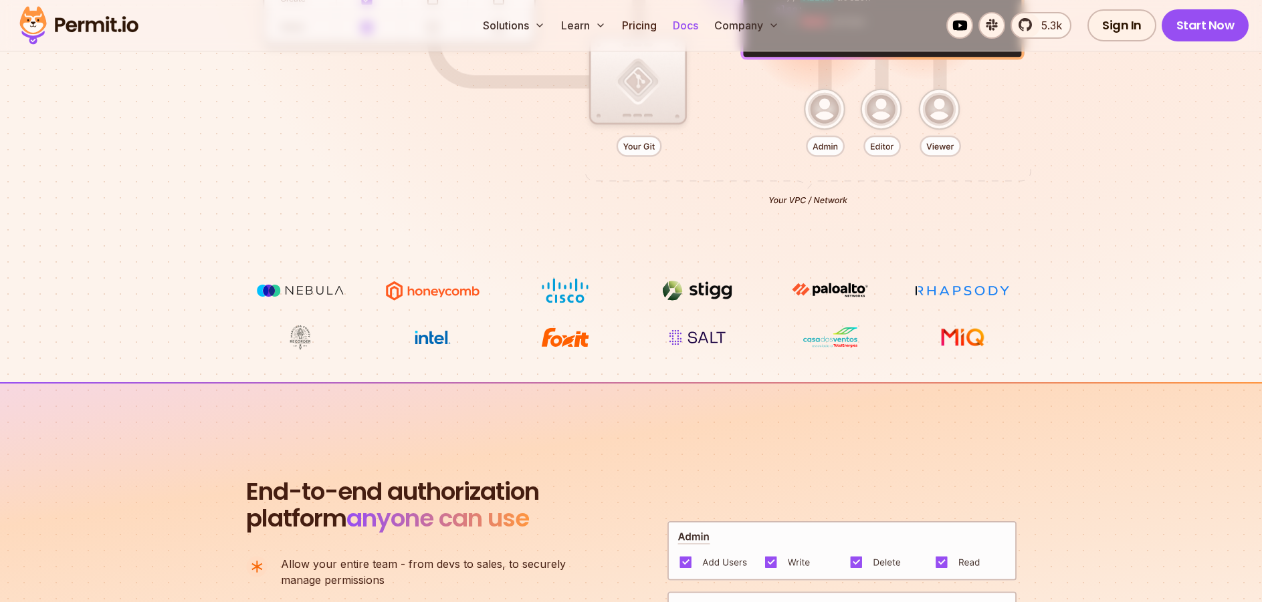
click at [680, 33] on link "Docs" at bounding box center [685, 25] width 36 height 27
